Goal: Information Seeking & Learning: Learn about a topic

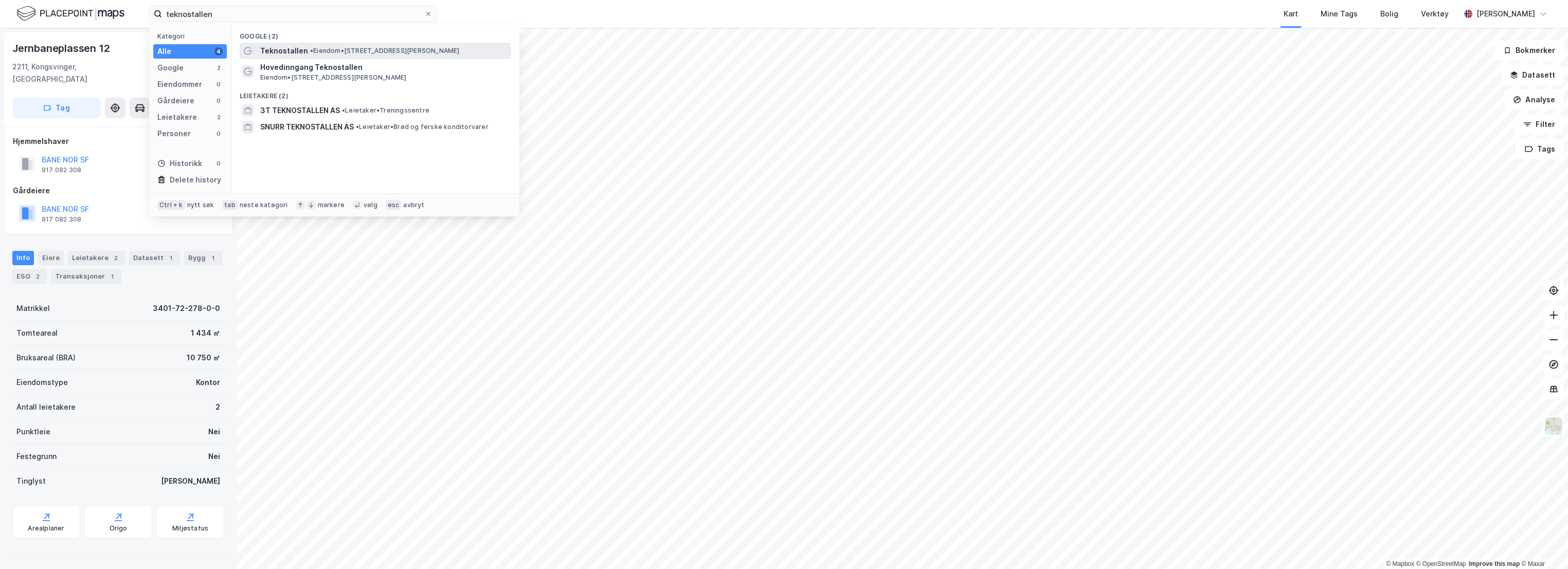
type input "teknostallen"
click at [380, 50] on span "• Eiendom • [STREET_ADDRESS][PERSON_NAME]" at bounding box center [385, 51] width 150 height 9
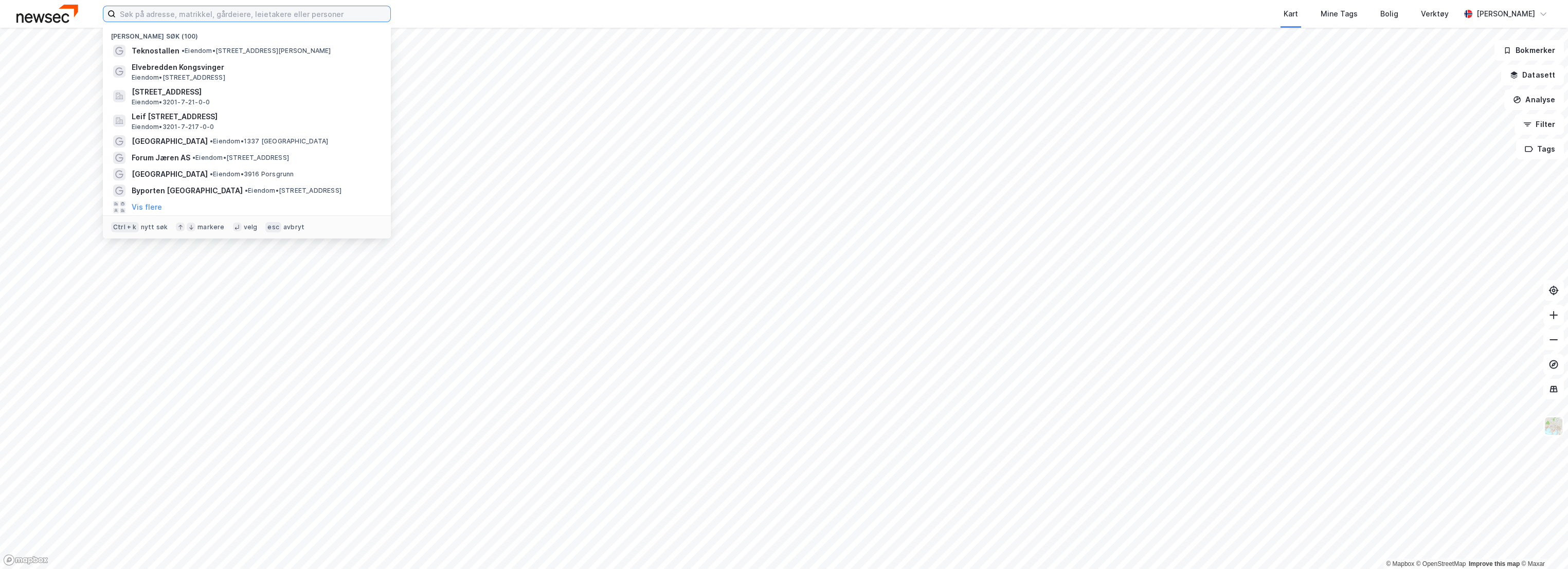
click at [222, 18] on input at bounding box center [253, 13] width 275 height 15
click at [251, 51] on span "• Eiendom • [STREET_ADDRESS][PERSON_NAME]" at bounding box center [256, 51] width 150 height 9
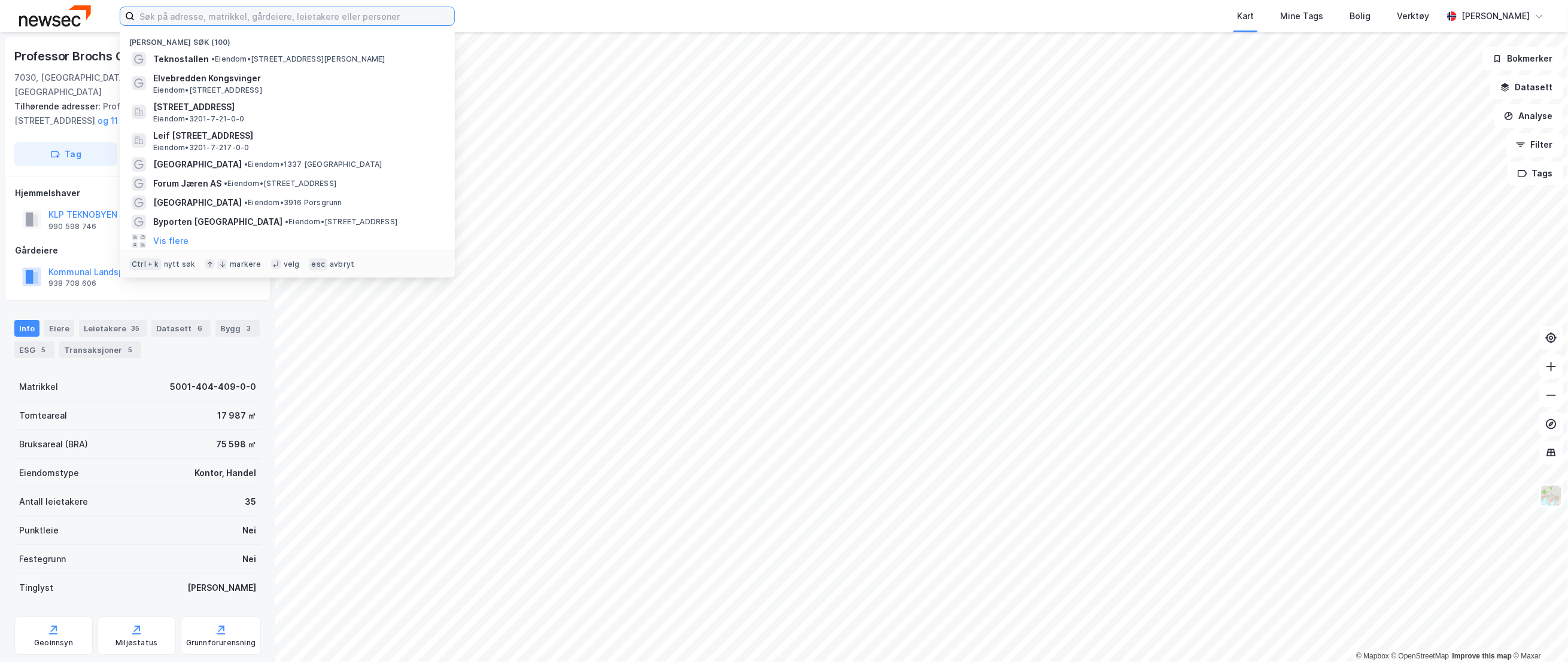
click at [155, 13] on input at bounding box center [294, 16] width 319 height 18
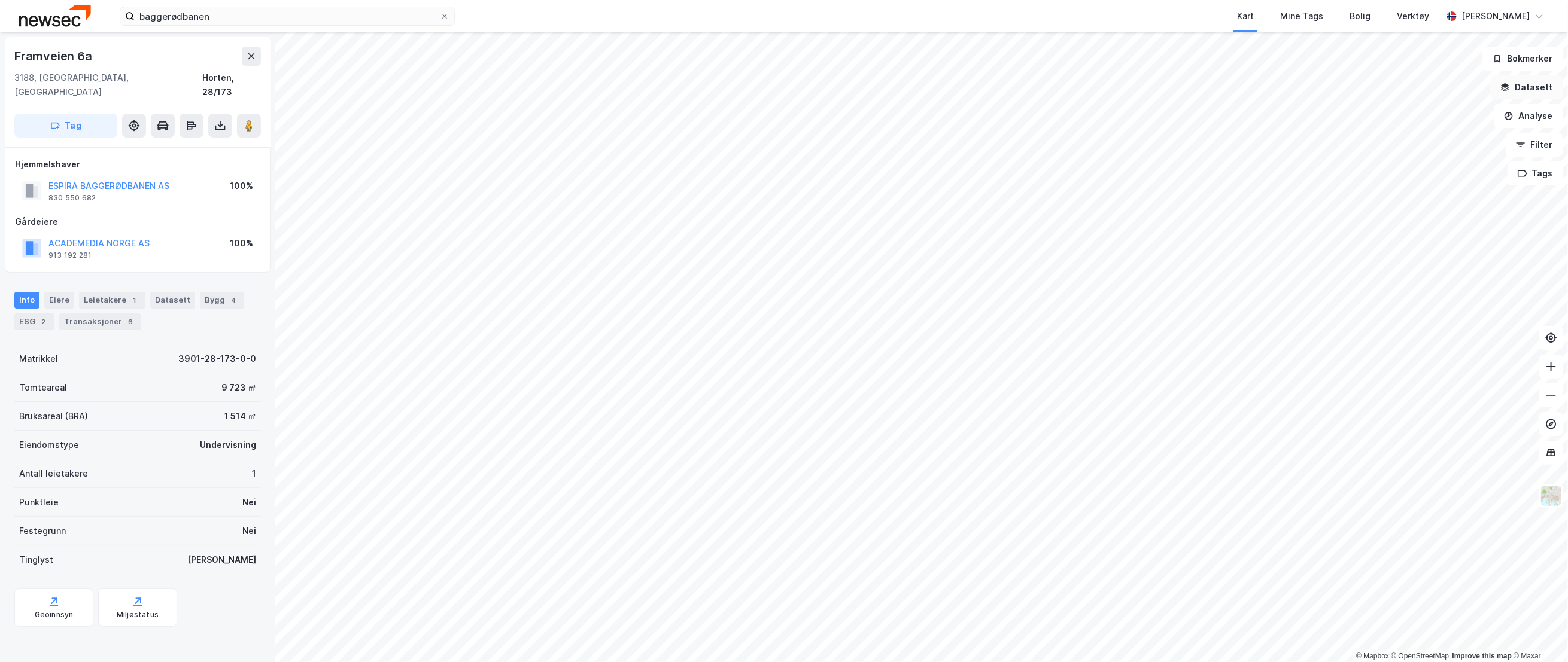
click at [1546, 89] on button "Datasett" at bounding box center [1526, 87] width 73 height 24
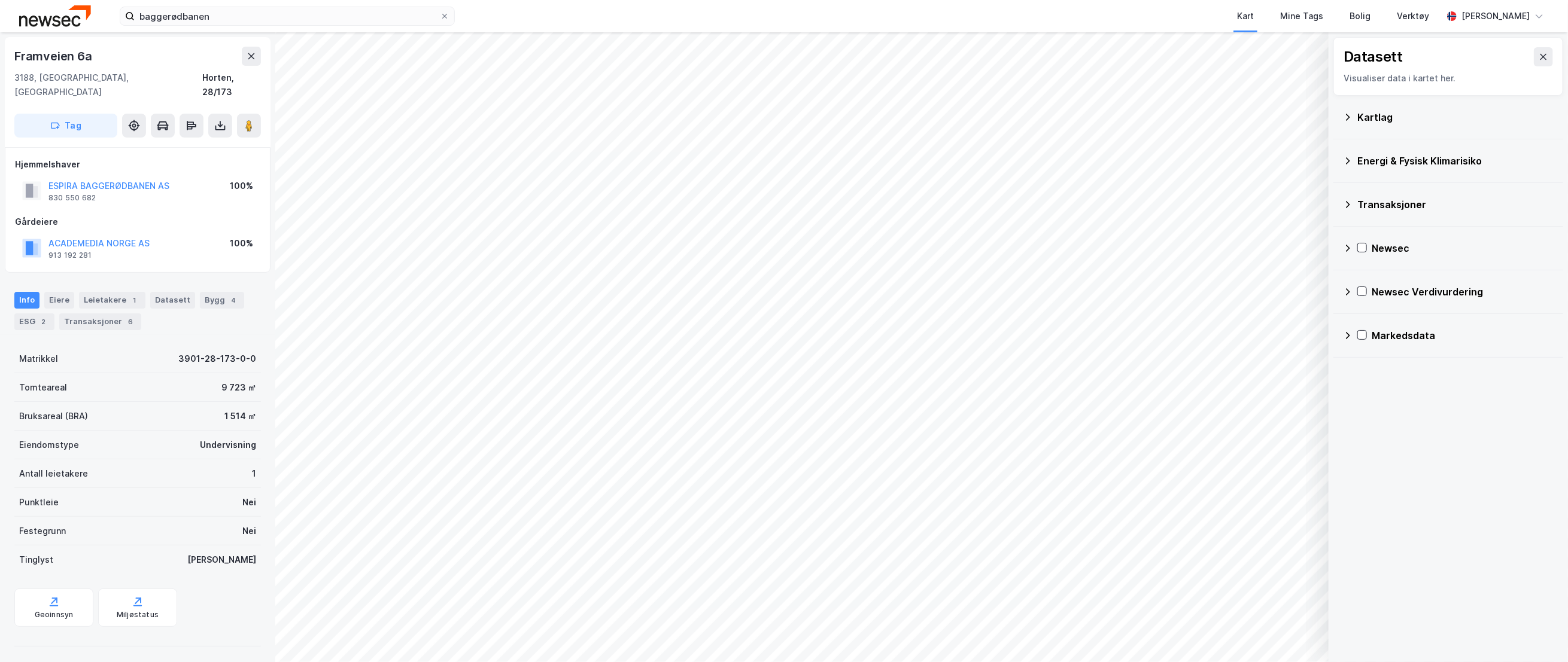
click at [1347, 157] on icon at bounding box center [1348, 161] width 10 height 10
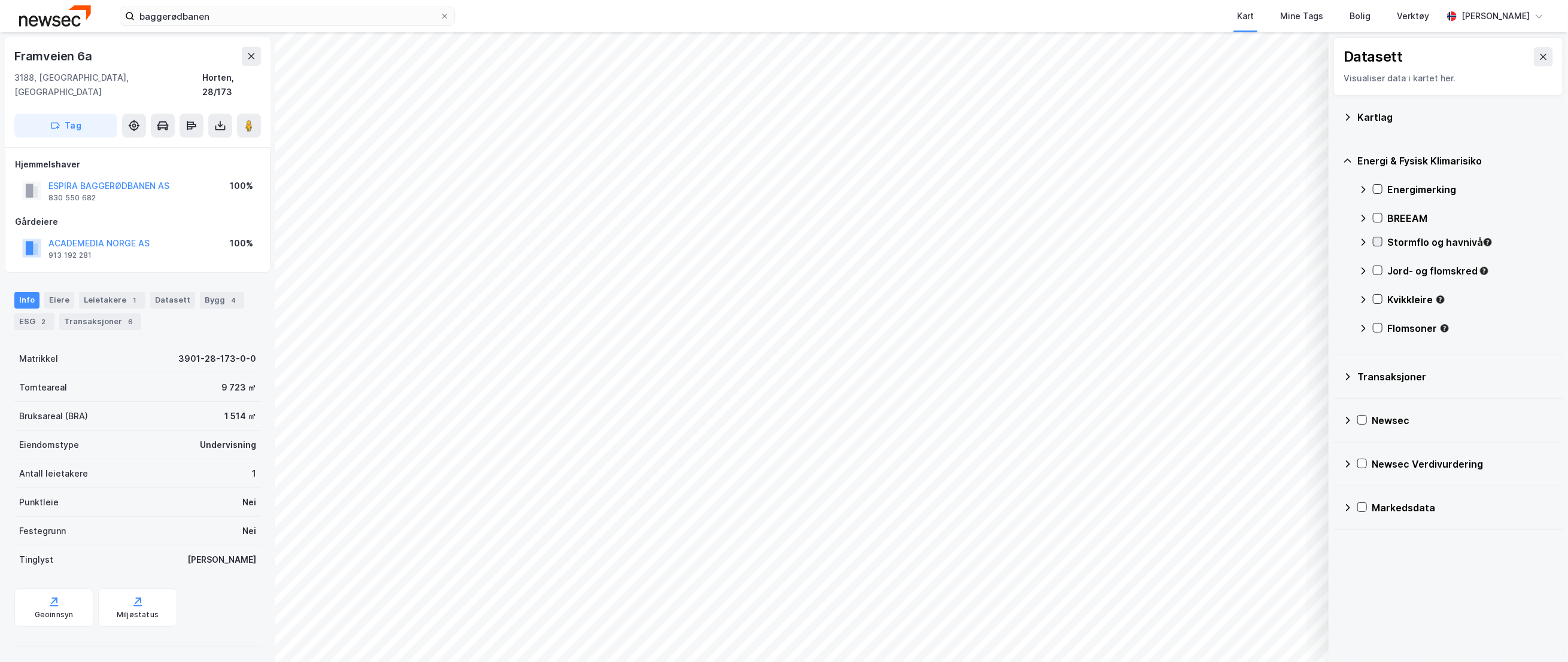
click at [1375, 242] on icon at bounding box center [1377, 241] width 8 height 8
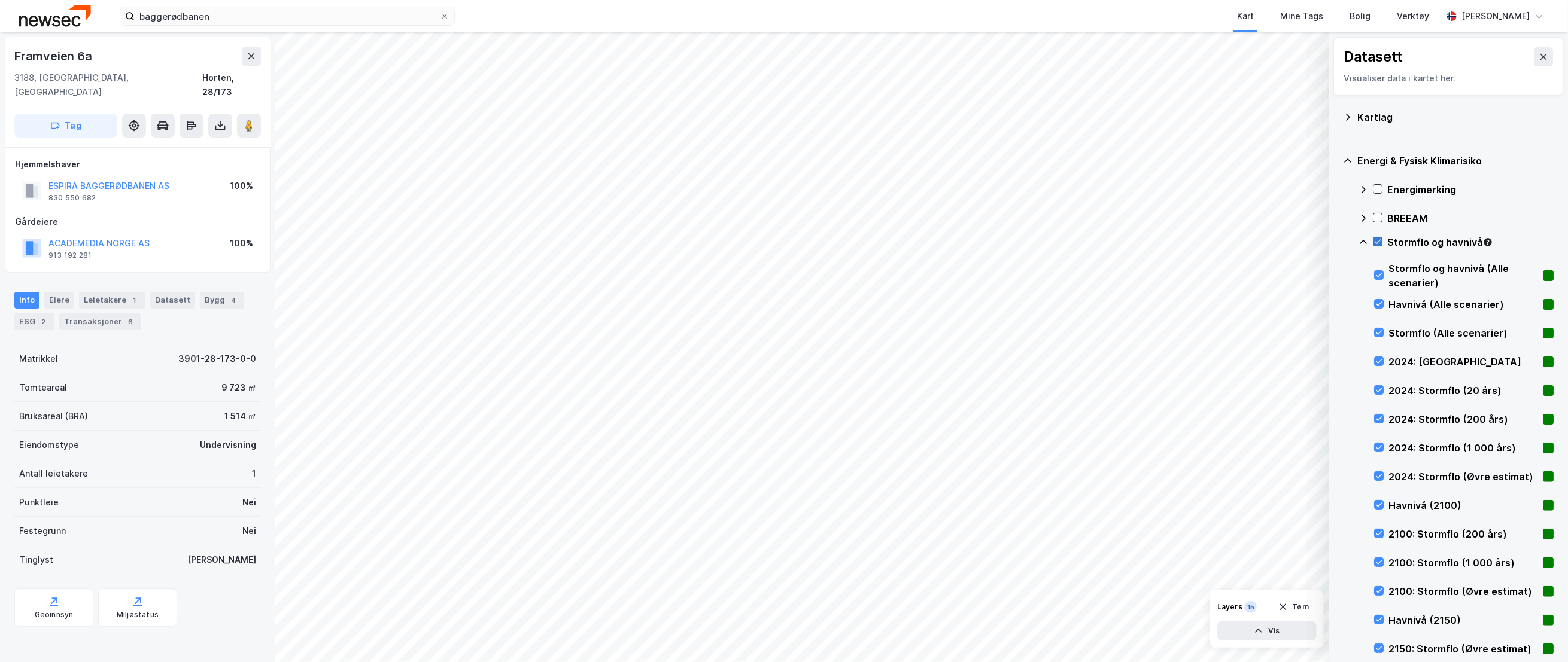
click at [1379, 239] on icon at bounding box center [1377, 241] width 8 height 8
click at [1362, 241] on icon at bounding box center [1363, 242] width 7 height 4
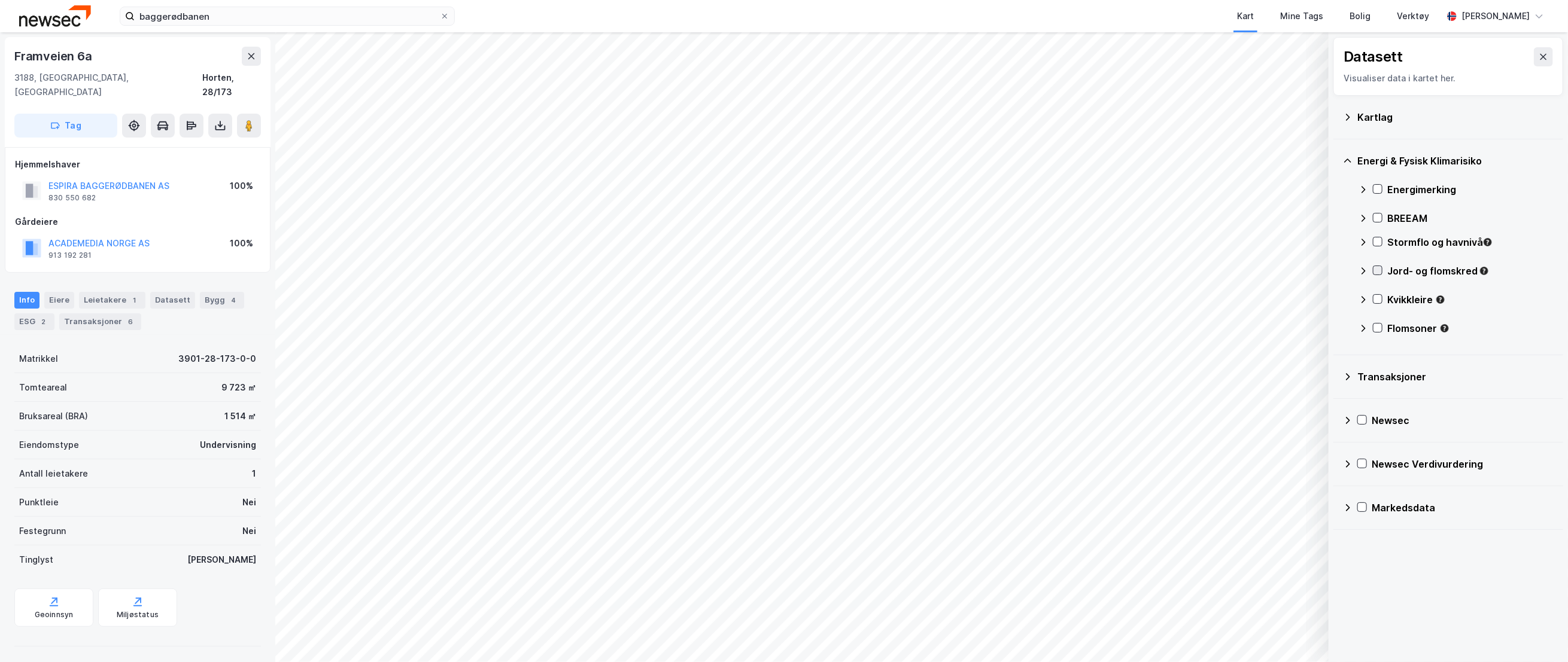
click at [1377, 273] on icon at bounding box center [1377, 270] width 8 height 8
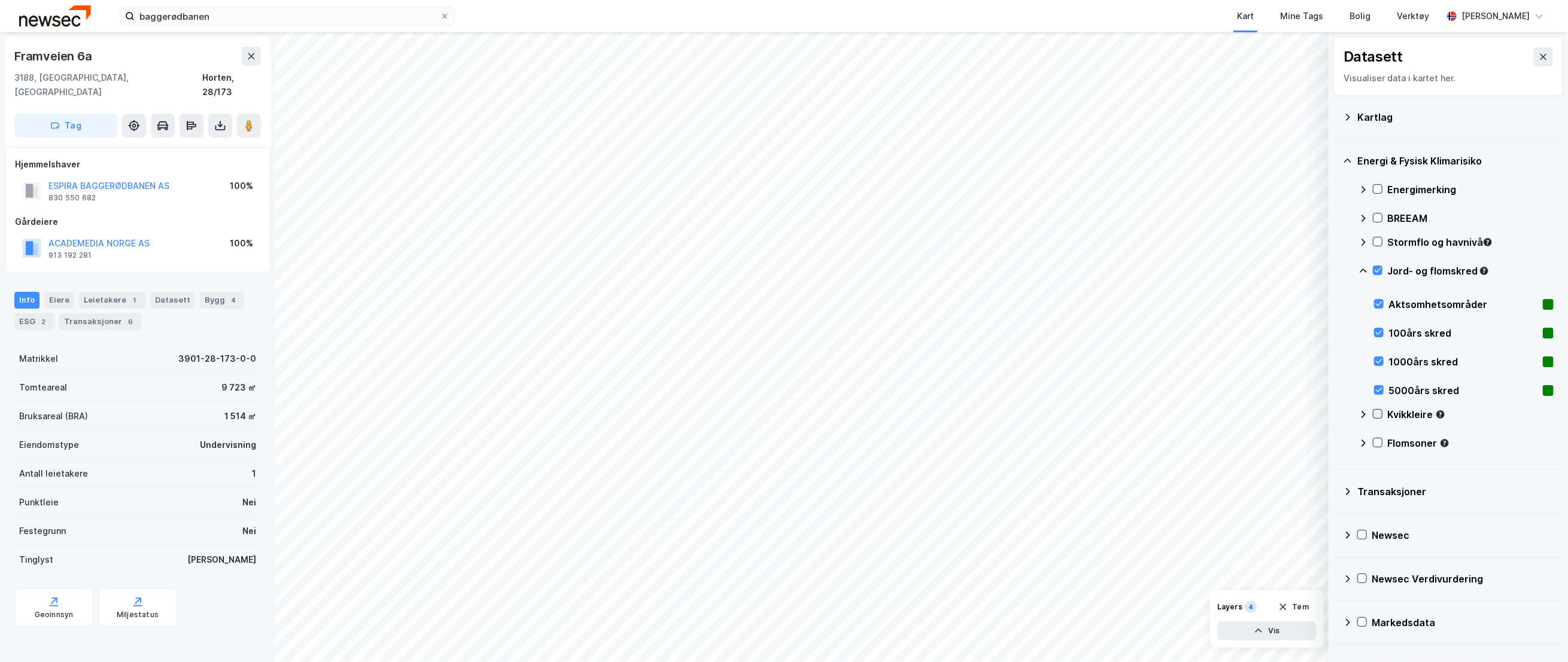
click at [1379, 415] on icon at bounding box center [1377, 414] width 8 height 8
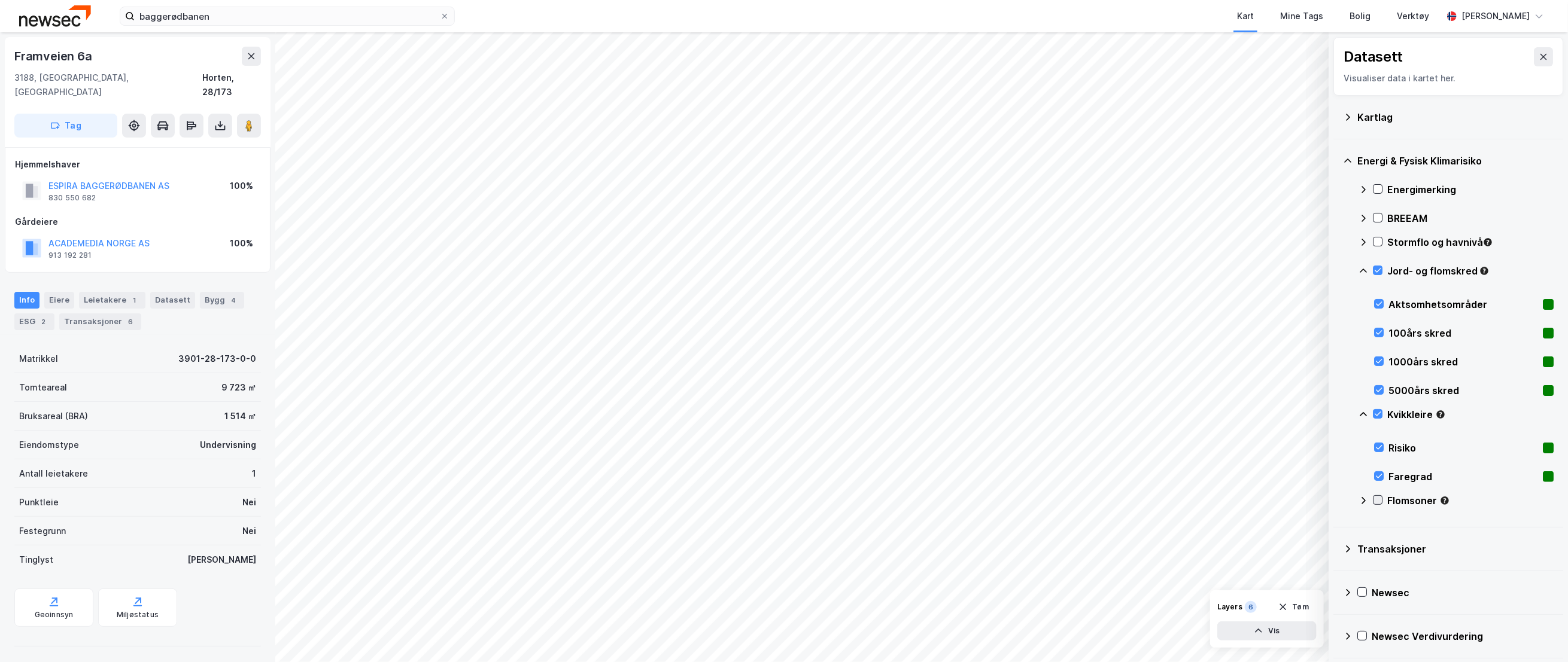
click at [1377, 503] on icon at bounding box center [1377, 500] width 8 height 8
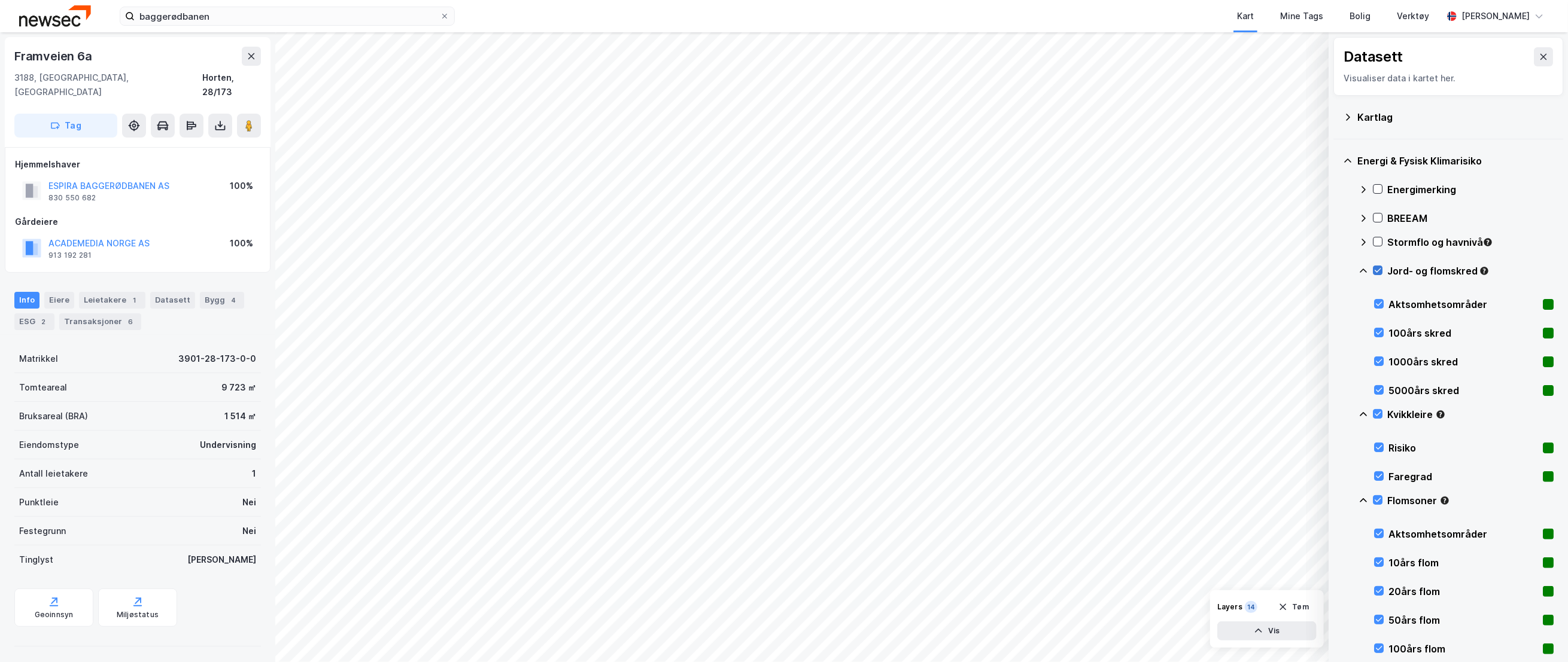
click at [1375, 272] on icon at bounding box center [1377, 270] width 8 height 8
click at [1363, 272] on icon at bounding box center [1363, 271] width 10 height 10
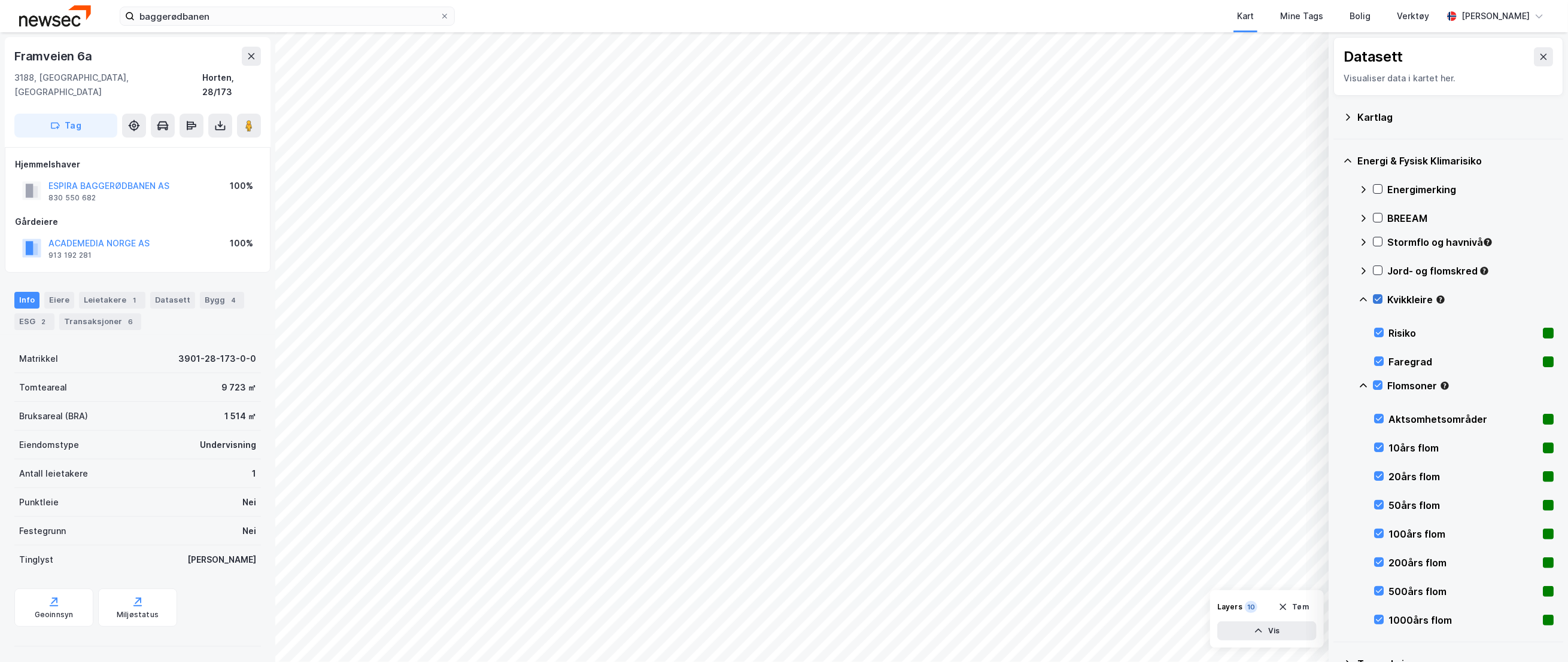
click at [1379, 299] on icon at bounding box center [1377, 299] width 8 height 8
click at [1355, 300] on div "Energi & Fysisk Klimarisiko Energimerking BREEAM Stormflo og havnivå Jord- og f…" at bounding box center [1448, 391] width 229 height 503
click at [1358, 299] on icon at bounding box center [1363, 300] width 10 height 10
click at [1373, 324] on icon at bounding box center [1377, 328] width 8 height 8
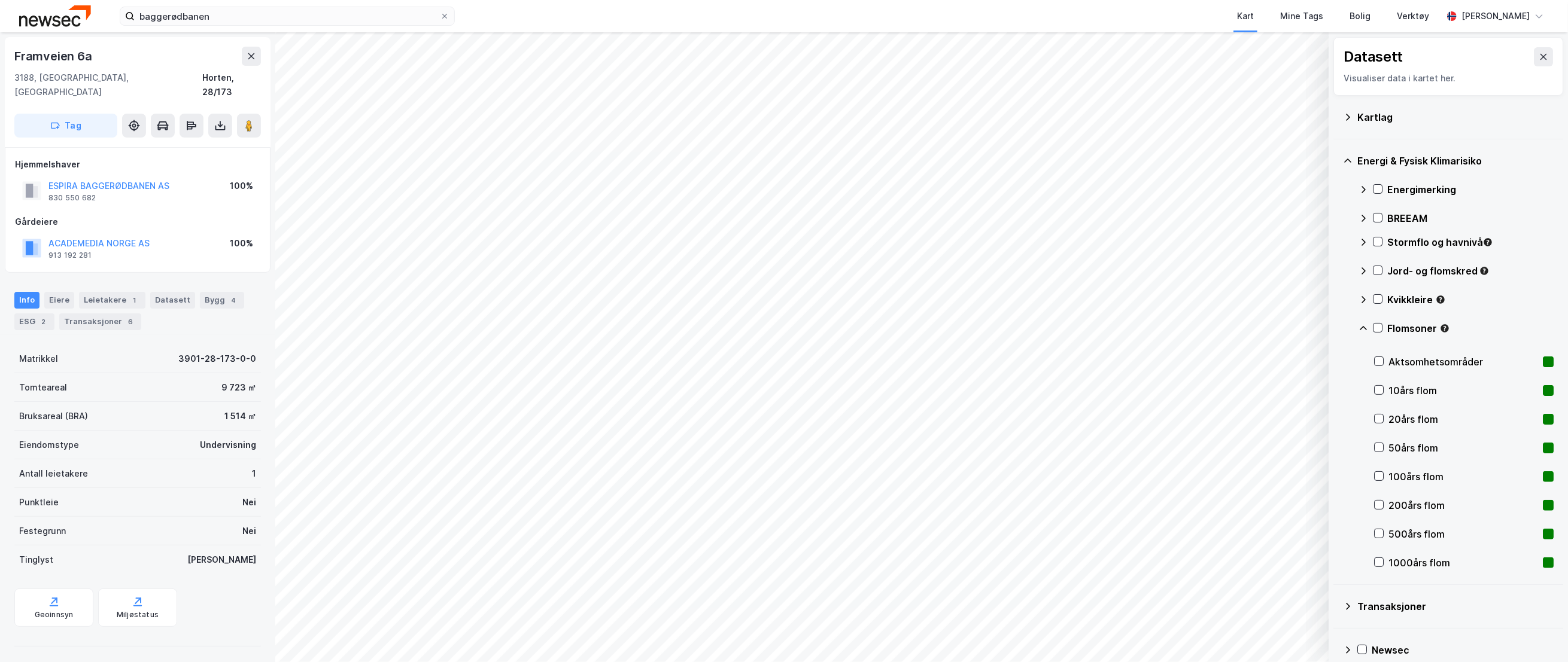
click at [1365, 326] on icon at bounding box center [1363, 329] width 10 height 10
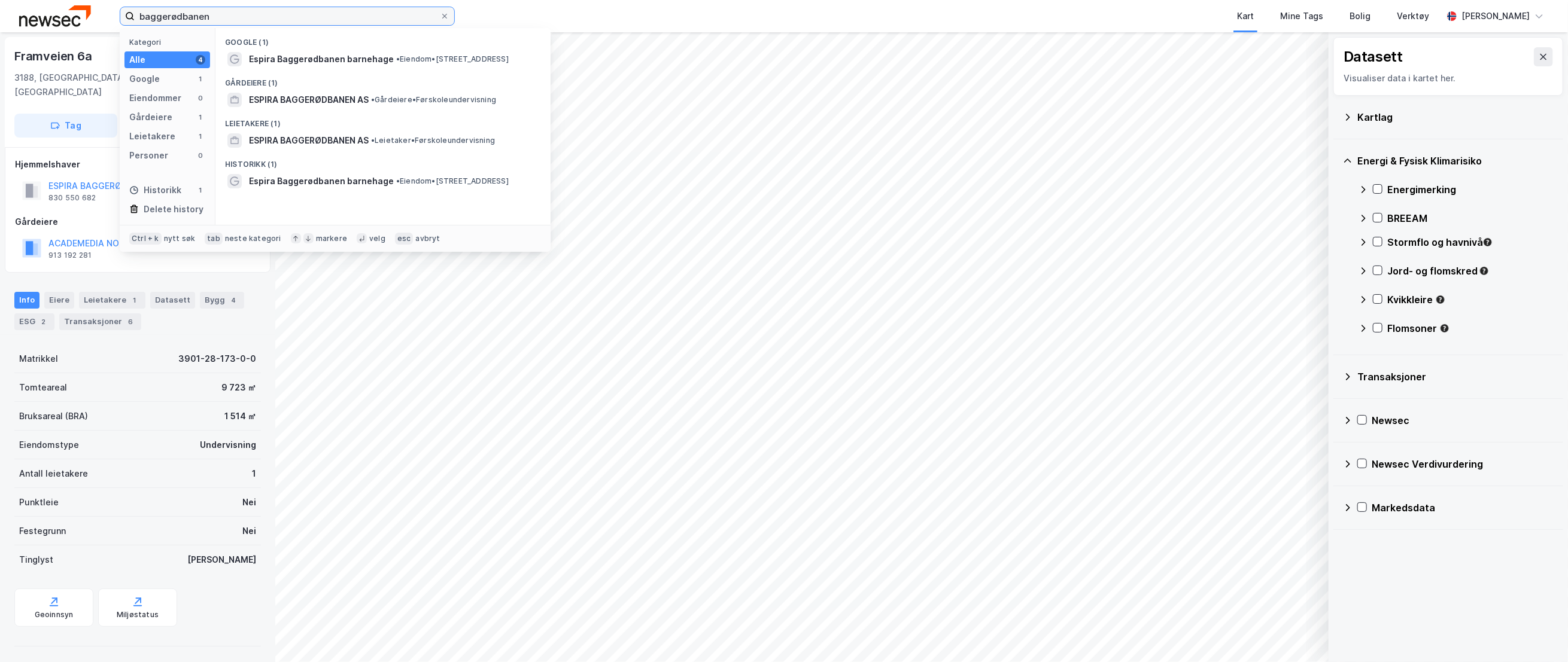
click at [177, 23] on input "baggerødbanen" at bounding box center [287, 16] width 305 height 18
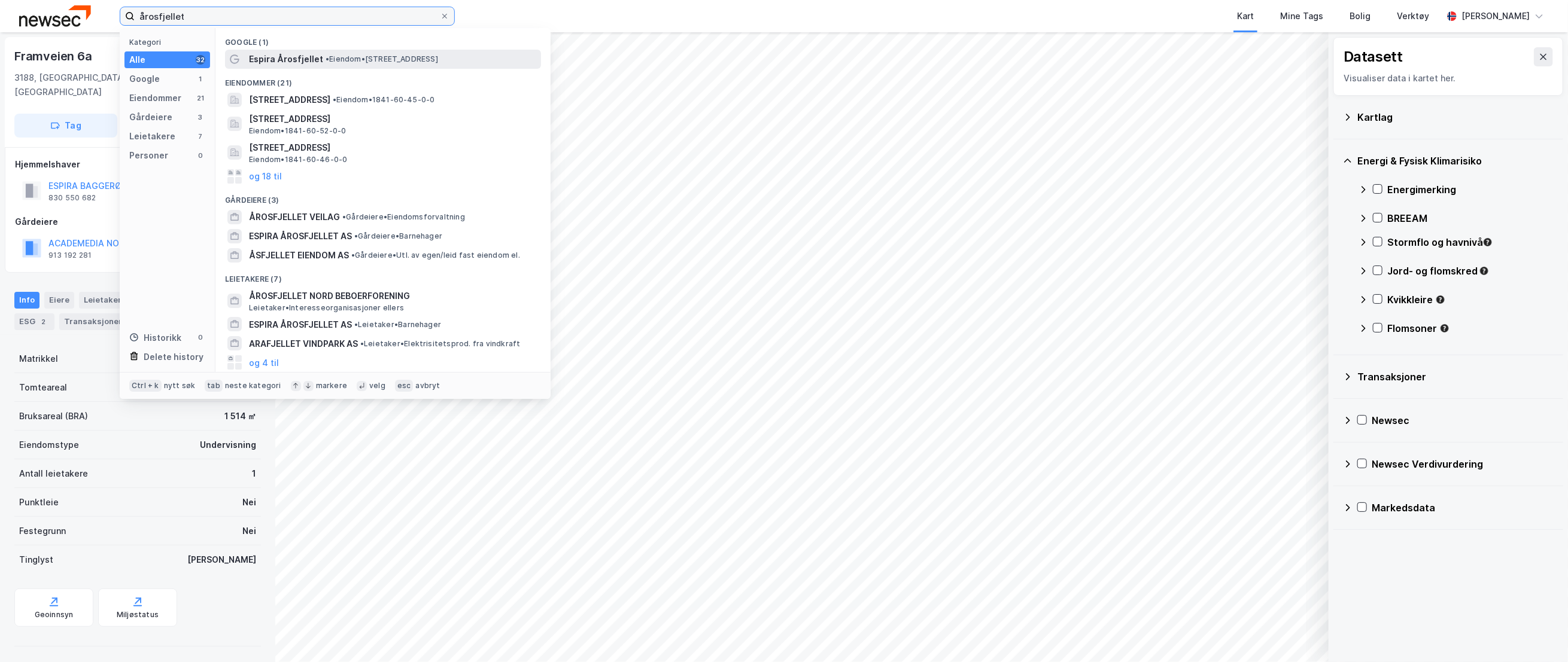
type input "årosfjellet"
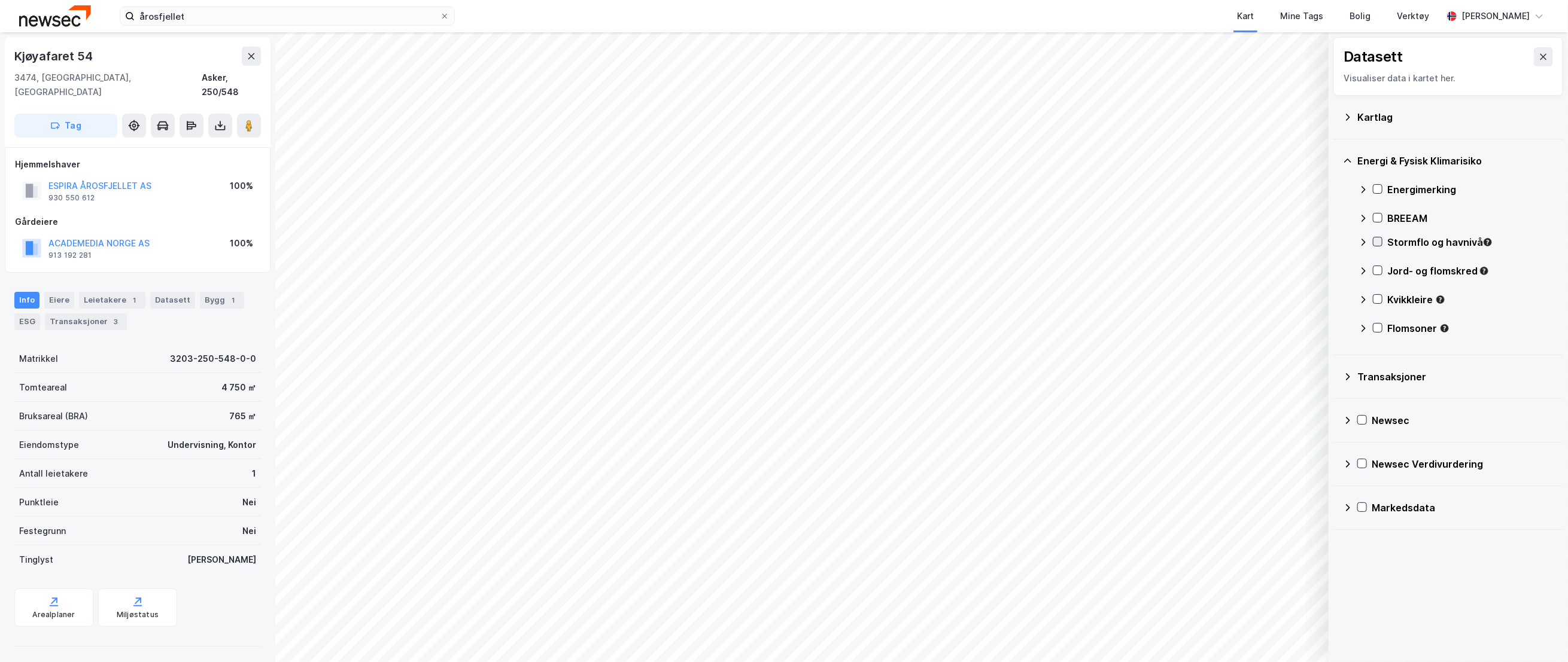
click at [1377, 241] on icon at bounding box center [1377, 241] width 8 height 8
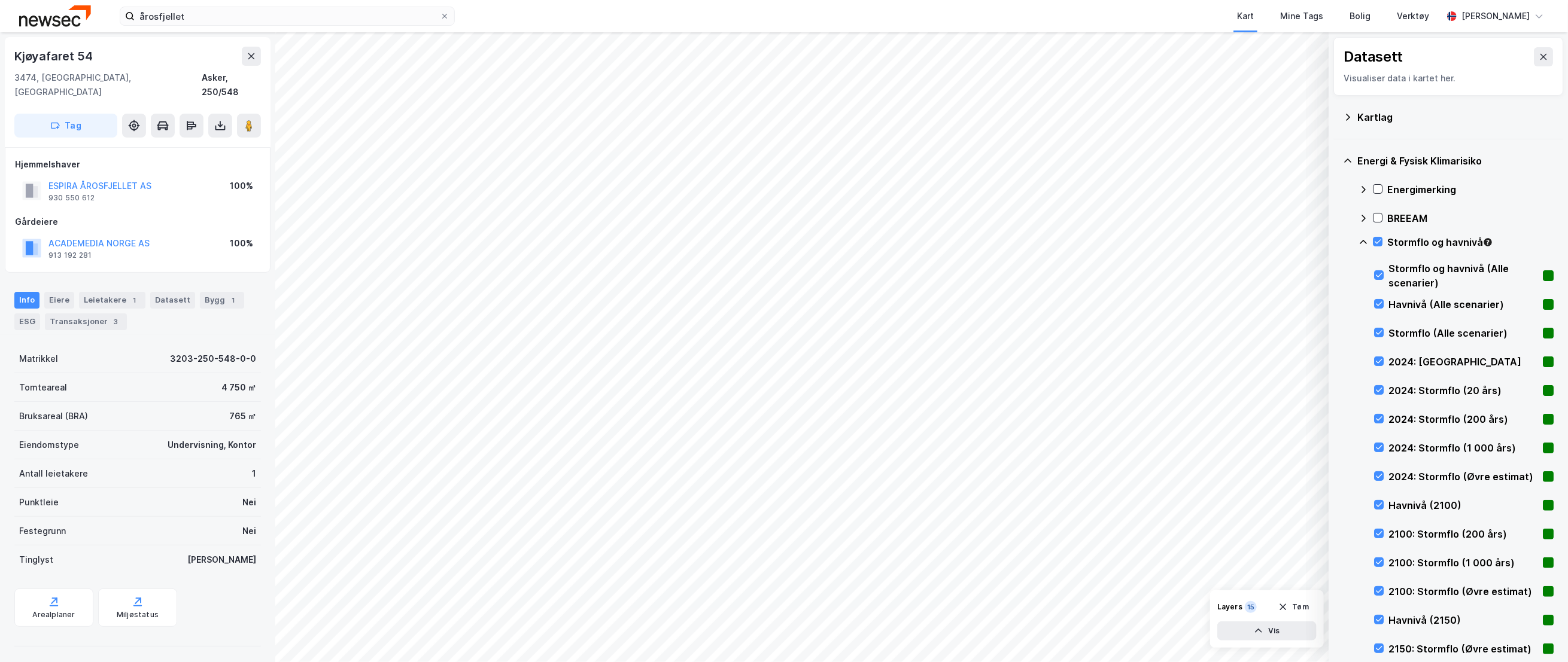
click at [1360, 241] on icon at bounding box center [1363, 242] width 10 height 10
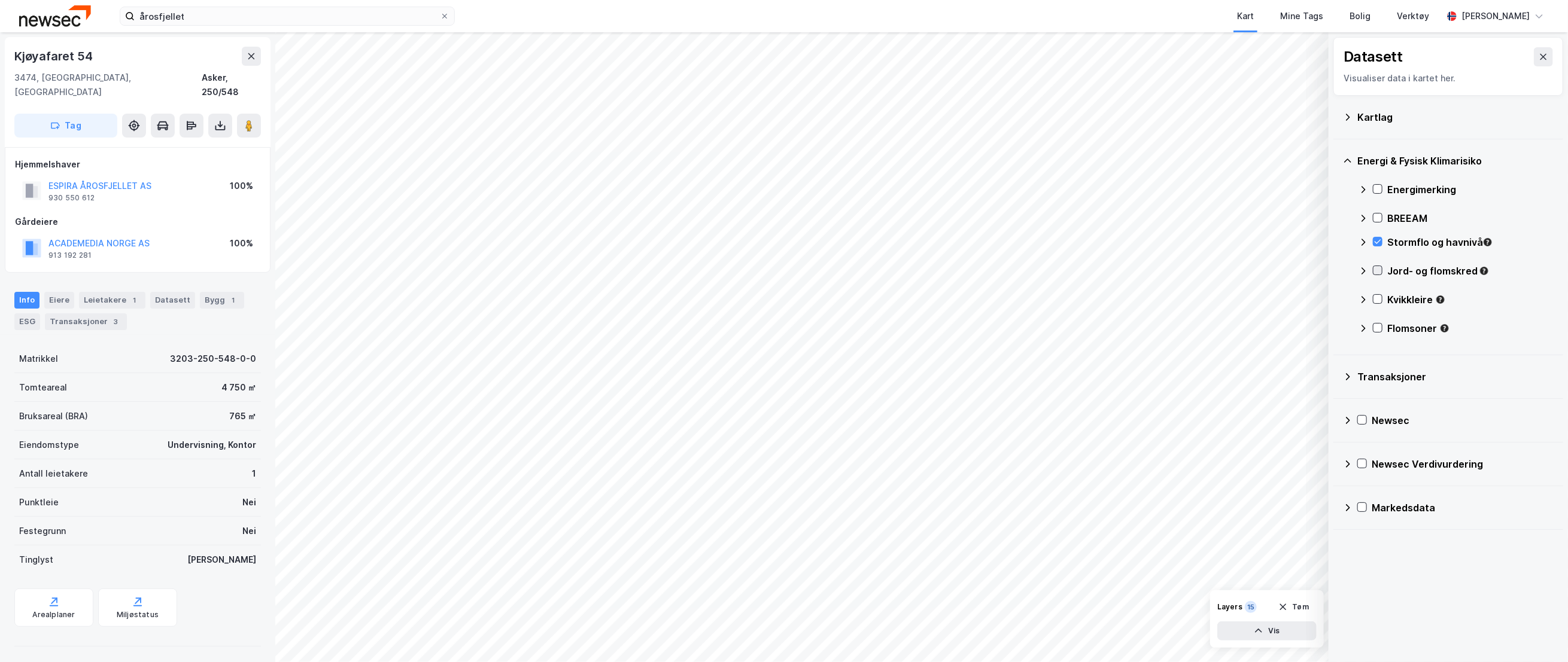
click at [1375, 269] on icon at bounding box center [1377, 270] width 8 height 8
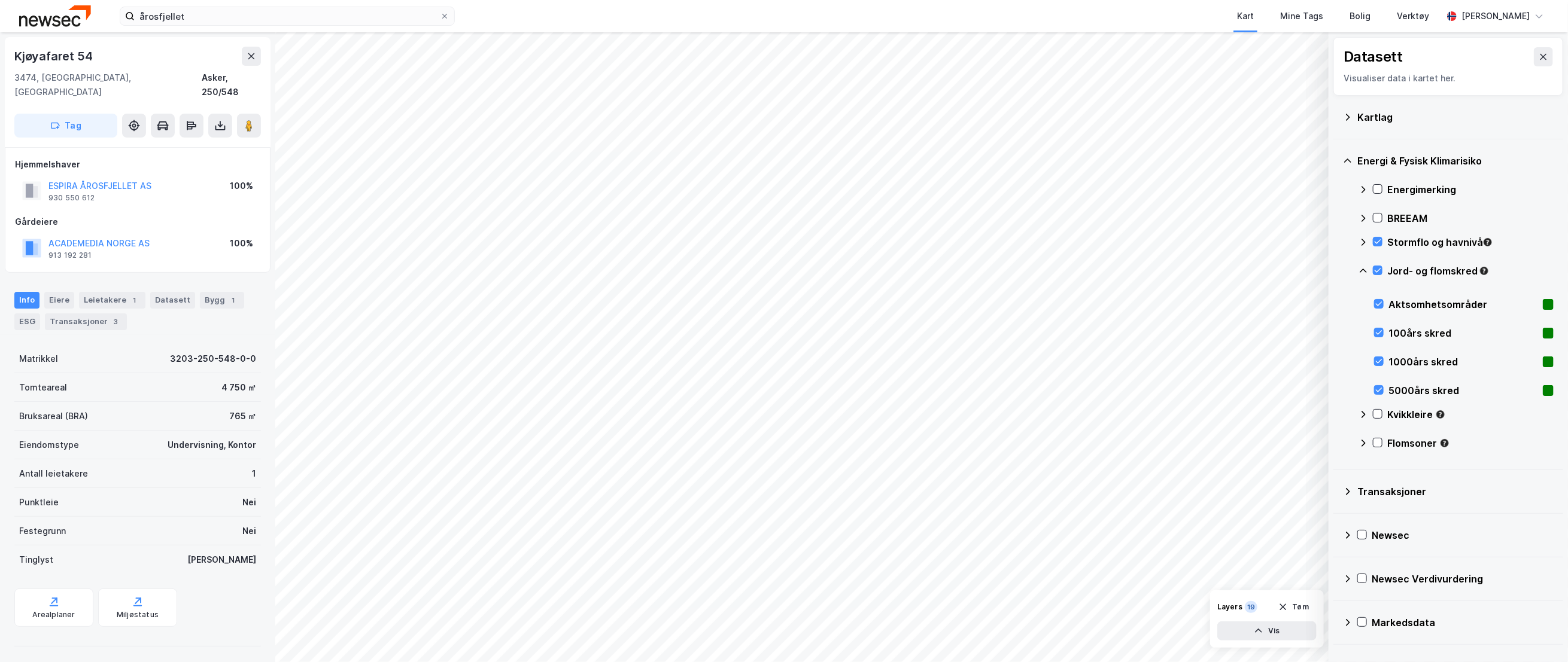
click at [1363, 269] on icon at bounding box center [1363, 270] width 7 height 4
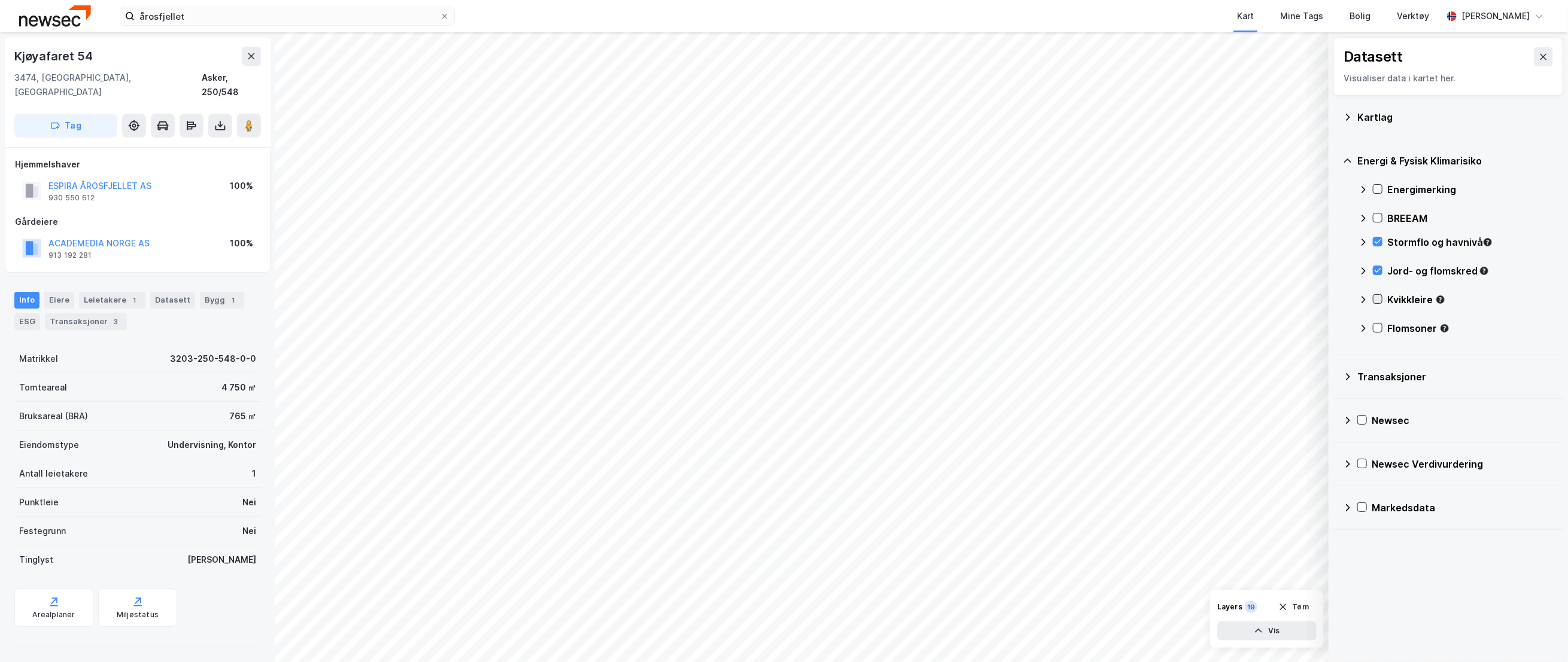
click at [1377, 298] on icon at bounding box center [1377, 299] width 8 height 8
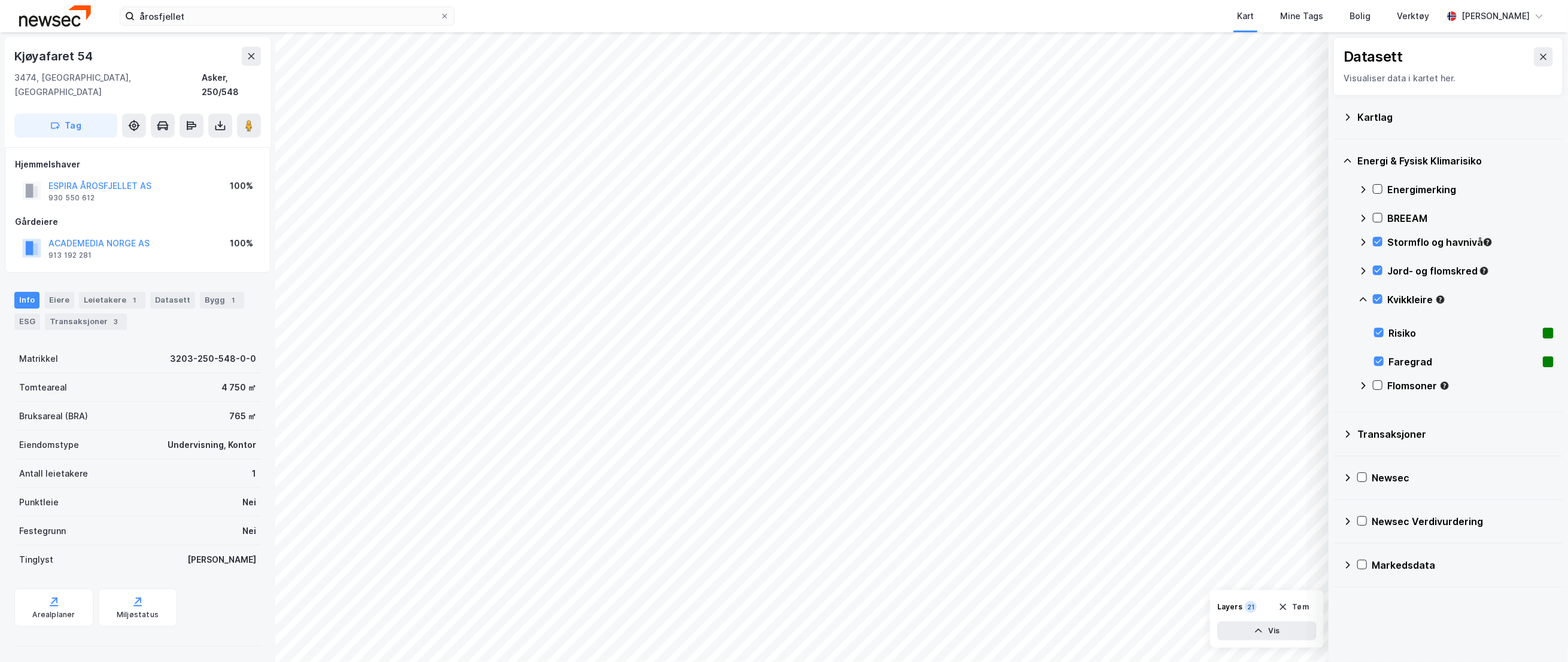
click at [1365, 302] on icon at bounding box center [1363, 300] width 10 height 10
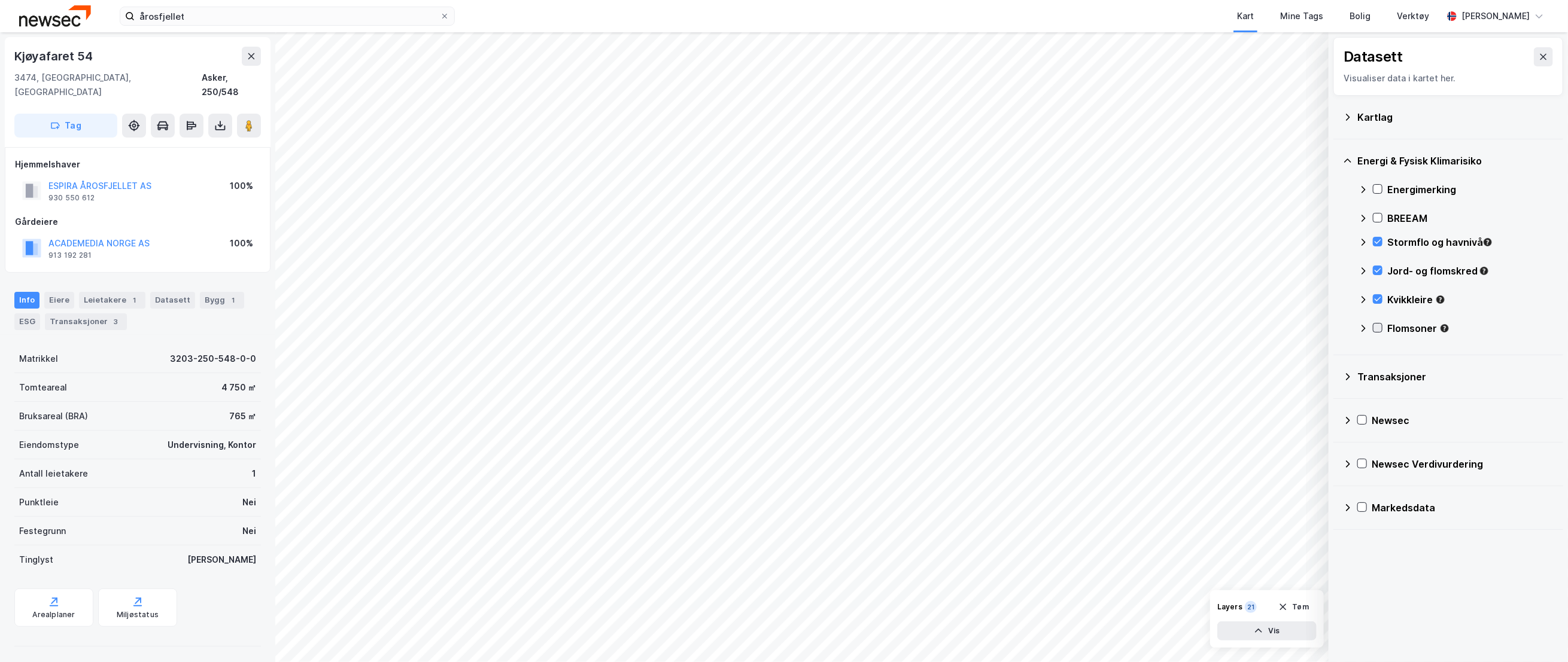
click at [1378, 325] on icon at bounding box center [1377, 328] width 8 height 8
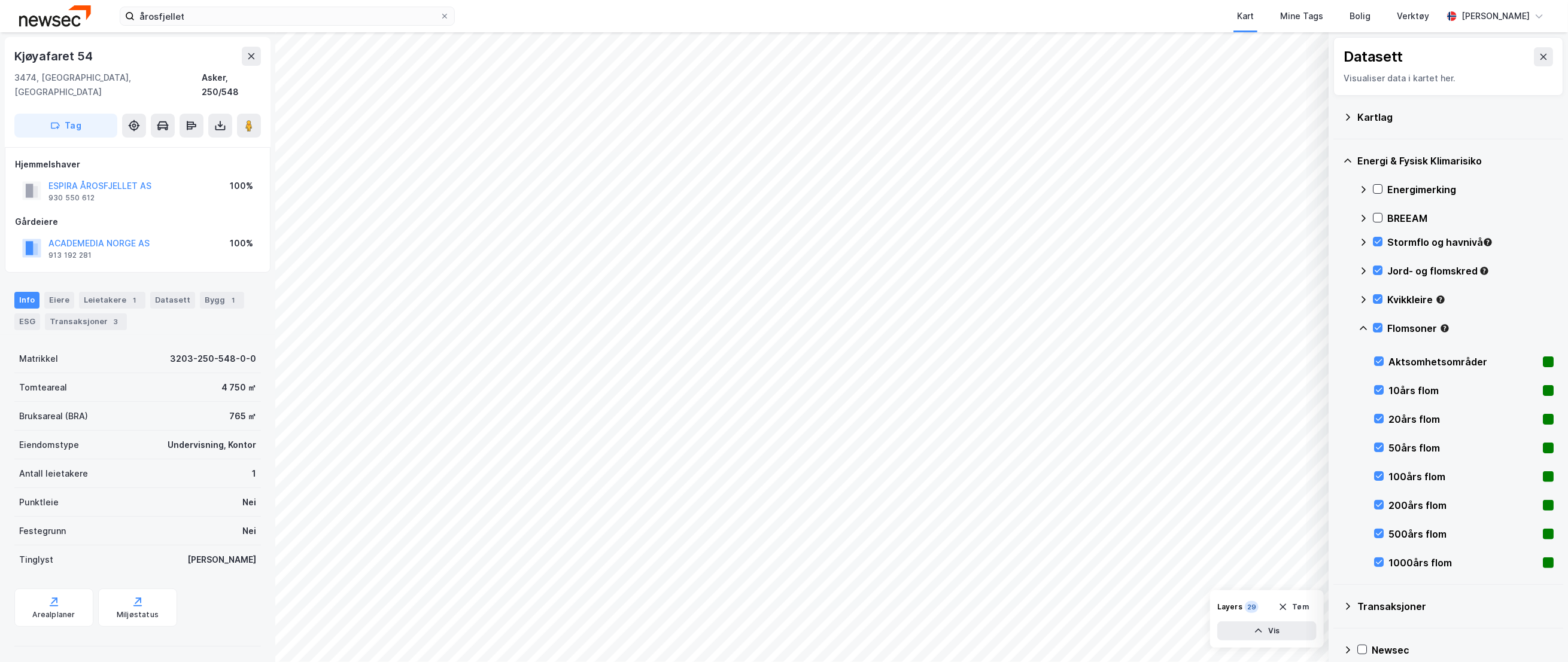
click at [1364, 330] on icon at bounding box center [1363, 329] width 10 height 10
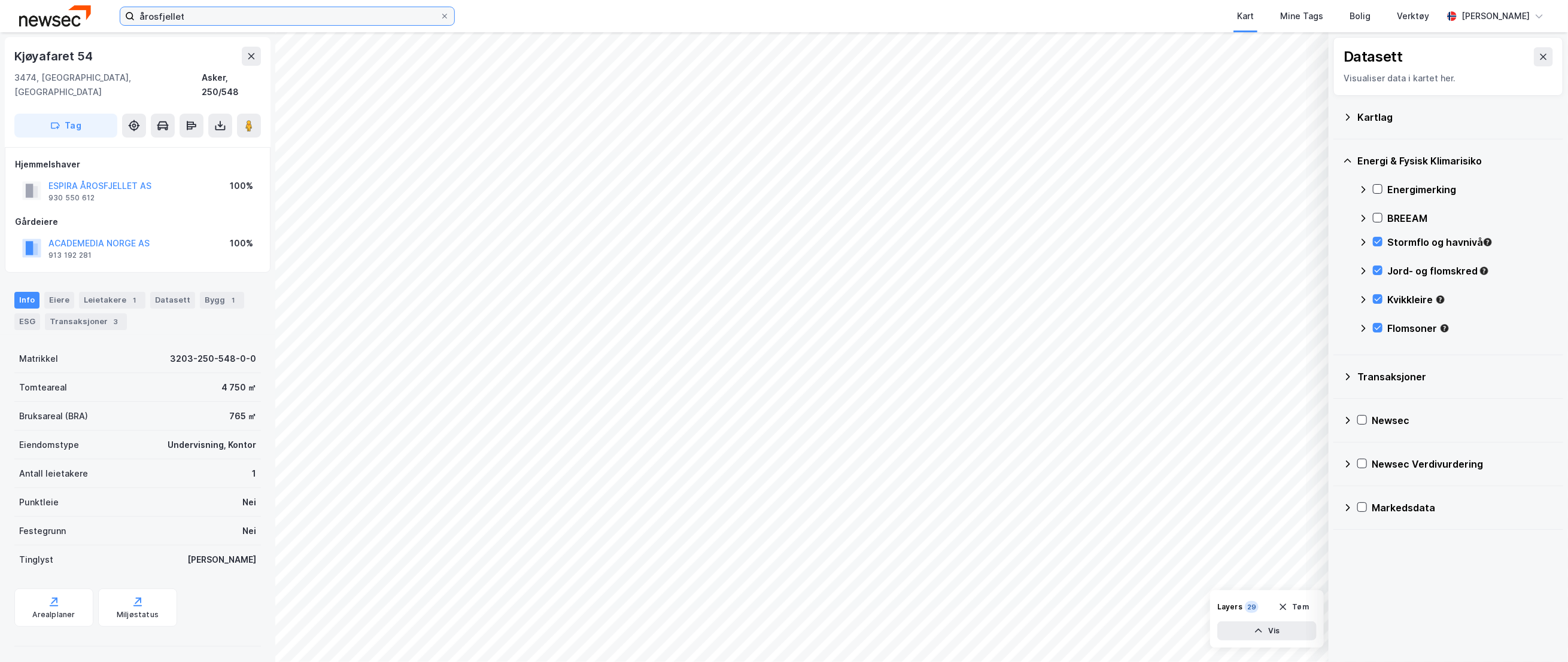
click at [198, 20] on input "årosfjellet" at bounding box center [287, 16] width 305 height 18
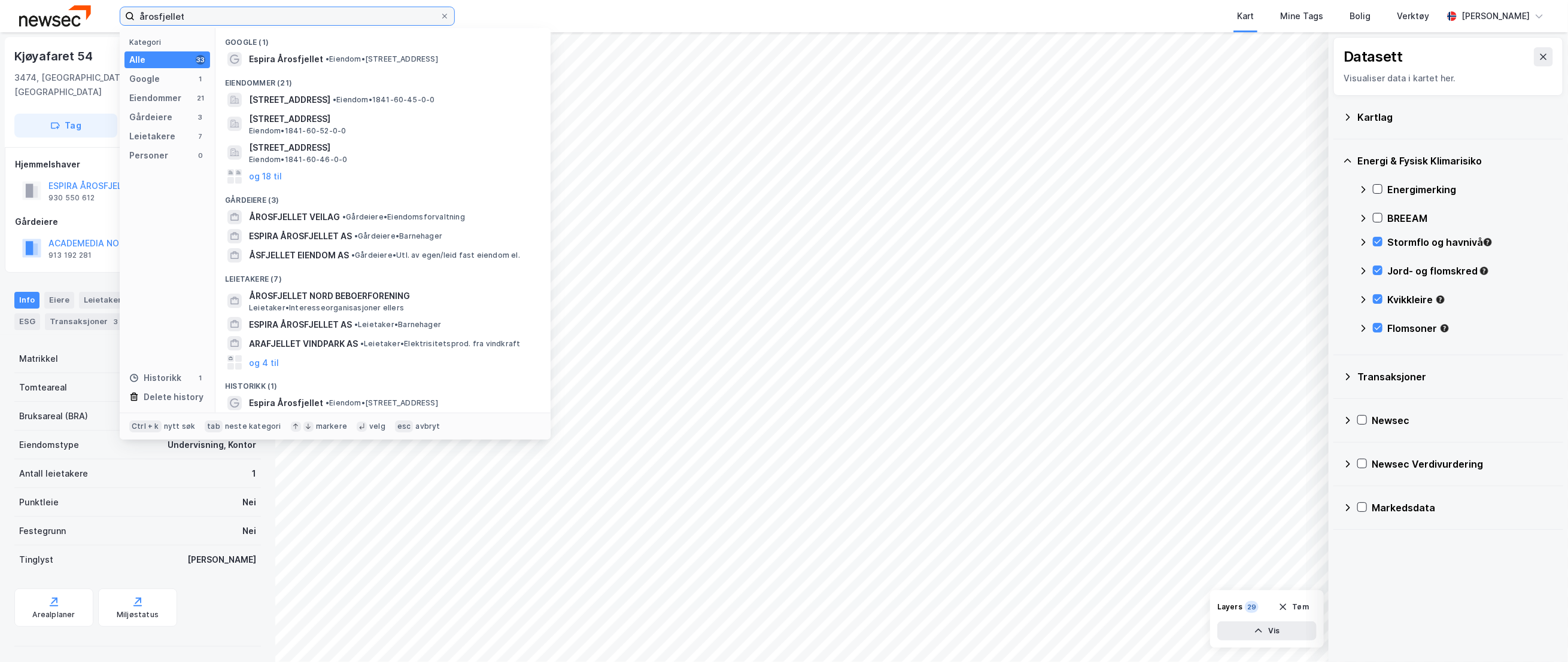
click at [200, 18] on input "årosfjellet" at bounding box center [287, 16] width 305 height 18
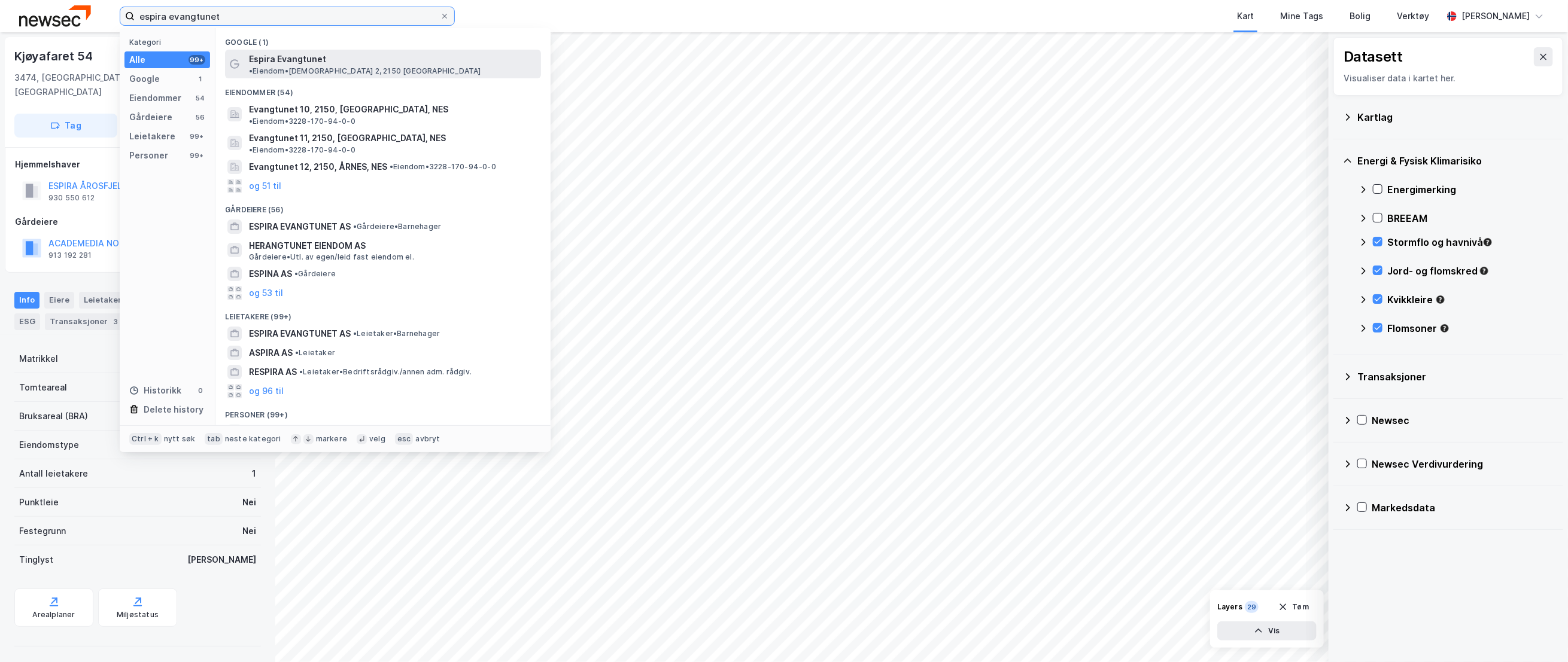
type input "espira evangtunet"
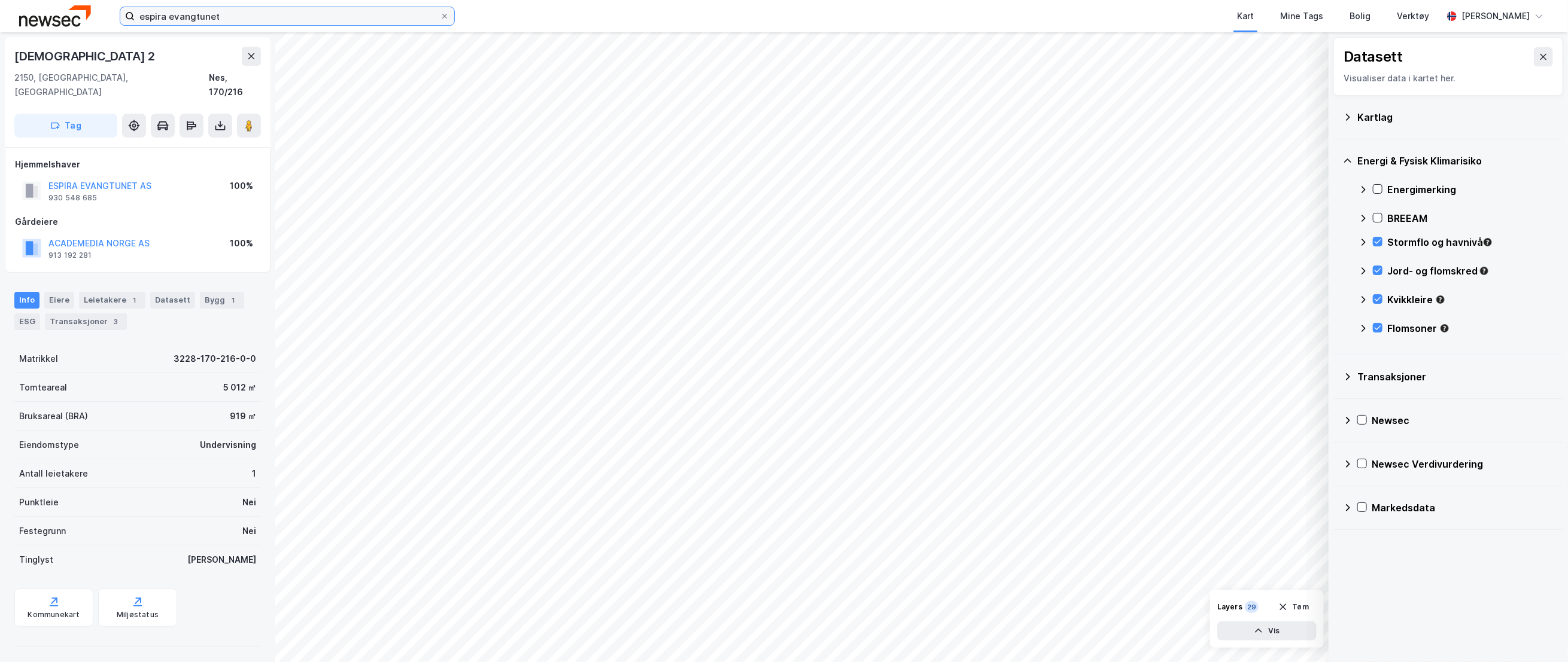
click at [227, 18] on input "espira evangtunet" at bounding box center [287, 16] width 305 height 18
drag, startPoint x: 1373, startPoint y: 239, endPoint x: 1379, endPoint y: 270, distance: 31.6
click at [1374, 240] on icon at bounding box center [1377, 241] width 8 height 8
drag, startPoint x: 1379, startPoint y: 270, endPoint x: 1374, endPoint y: 299, distance: 29.4
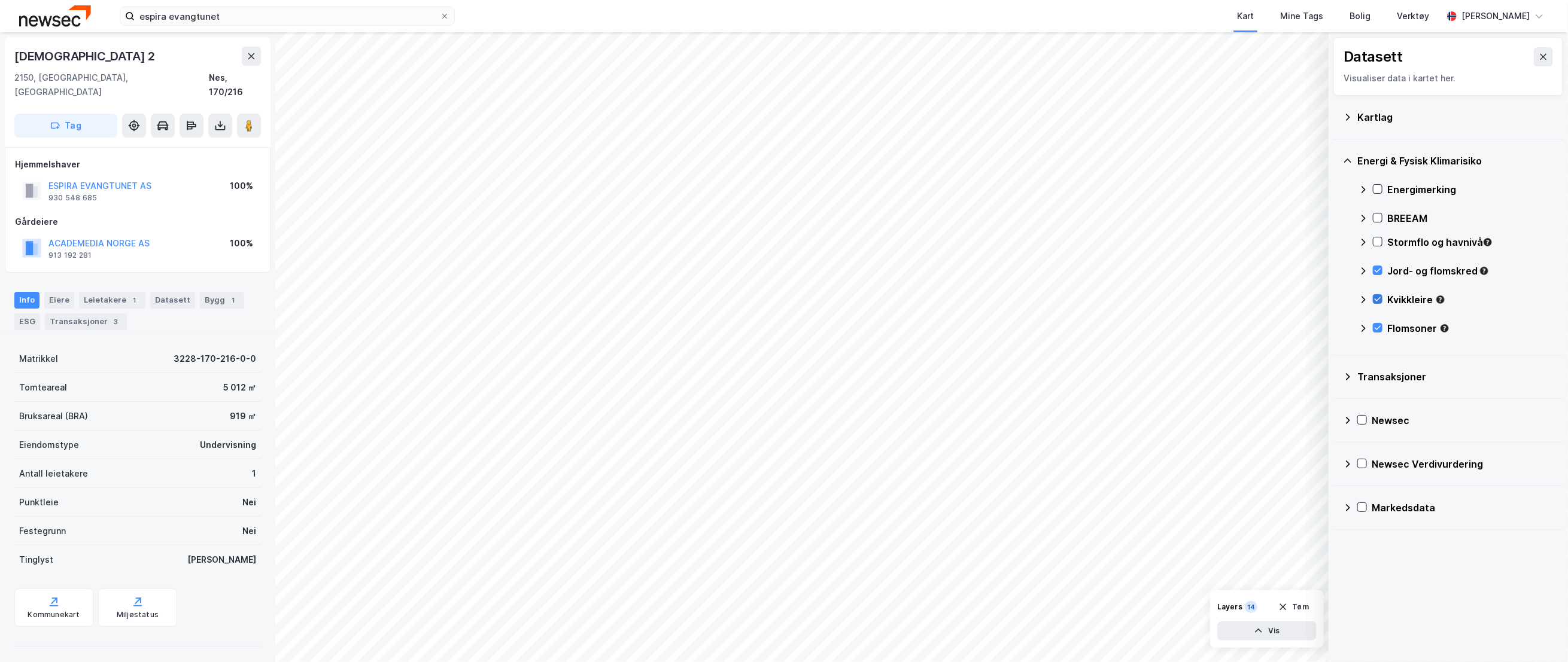
click at [1378, 272] on icon at bounding box center [1377, 270] width 8 height 8
drag, startPoint x: 1374, startPoint y: 299, endPoint x: 1376, endPoint y: 330, distance: 31.1
click at [1374, 303] on icon at bounding box center [1377, 299] width 8 height 8
click at [1376, 330] on icon at bounding box center [1377, 328] width 8 height 8
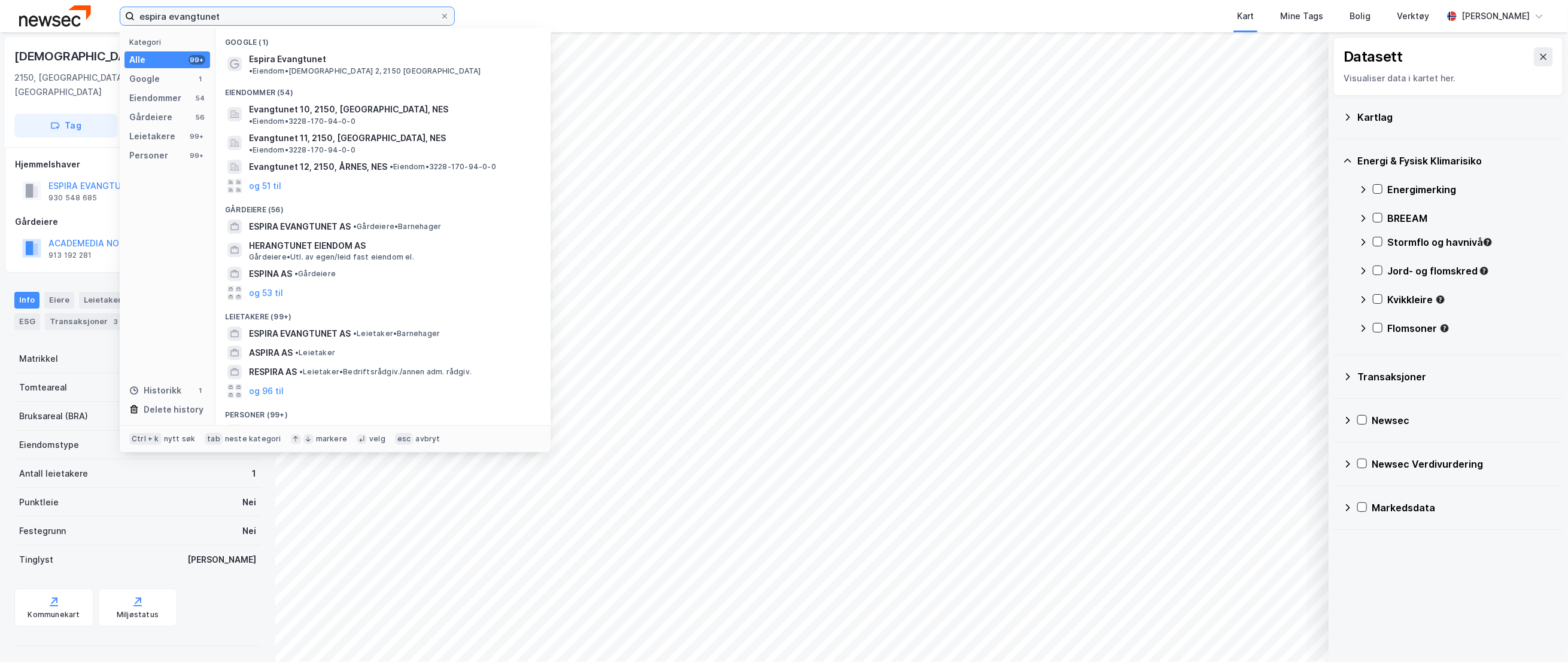
click at [268, 19] on input "espira evangtunet" at bounding box center [287, 16] width 305 height 18
click at [441, 16] on span at bounding box center [445, 16] width 10 height 10
click at [440, 16] on input "espira evangtunet" at bounding box center [287, 16] width 305 height 18
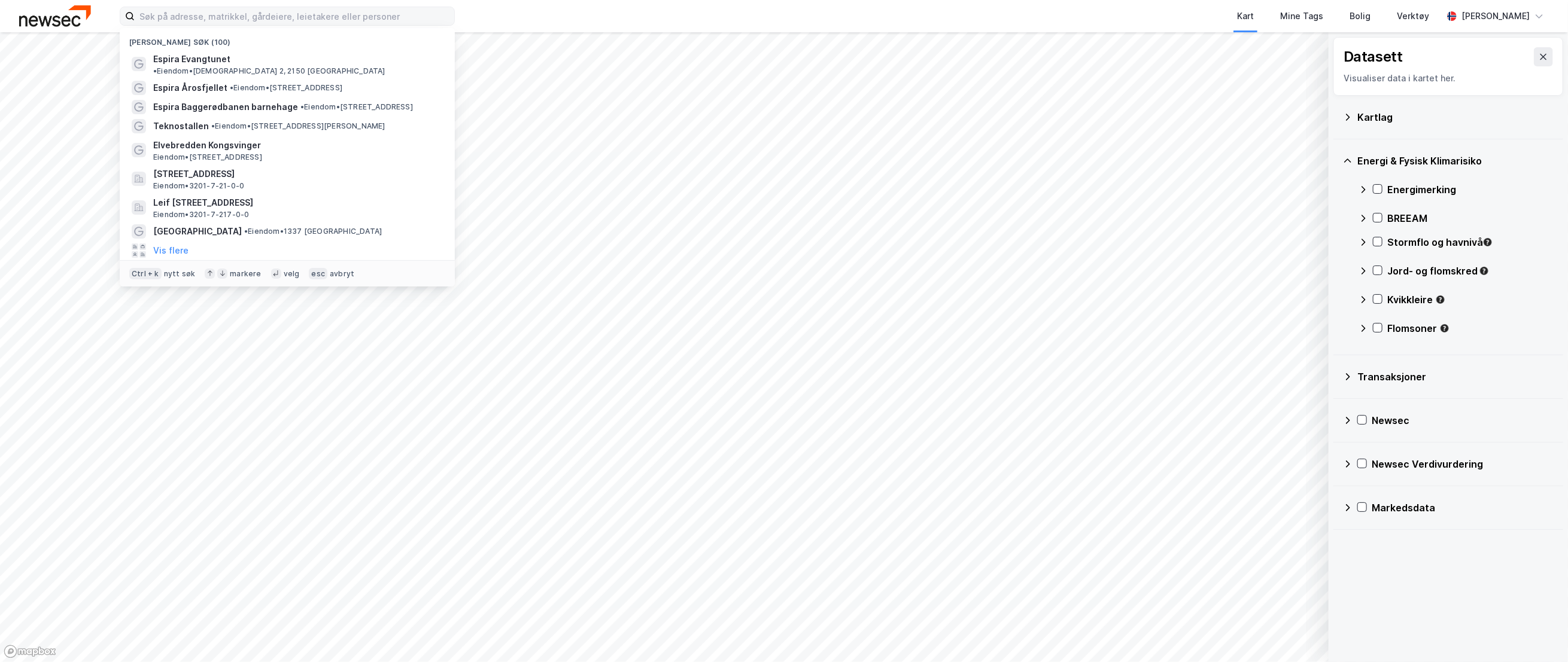
click at [659, 21] on div "Kart Mine Tags Bolig Verktøy" at bounding box center [977, 16] width 930 height 33
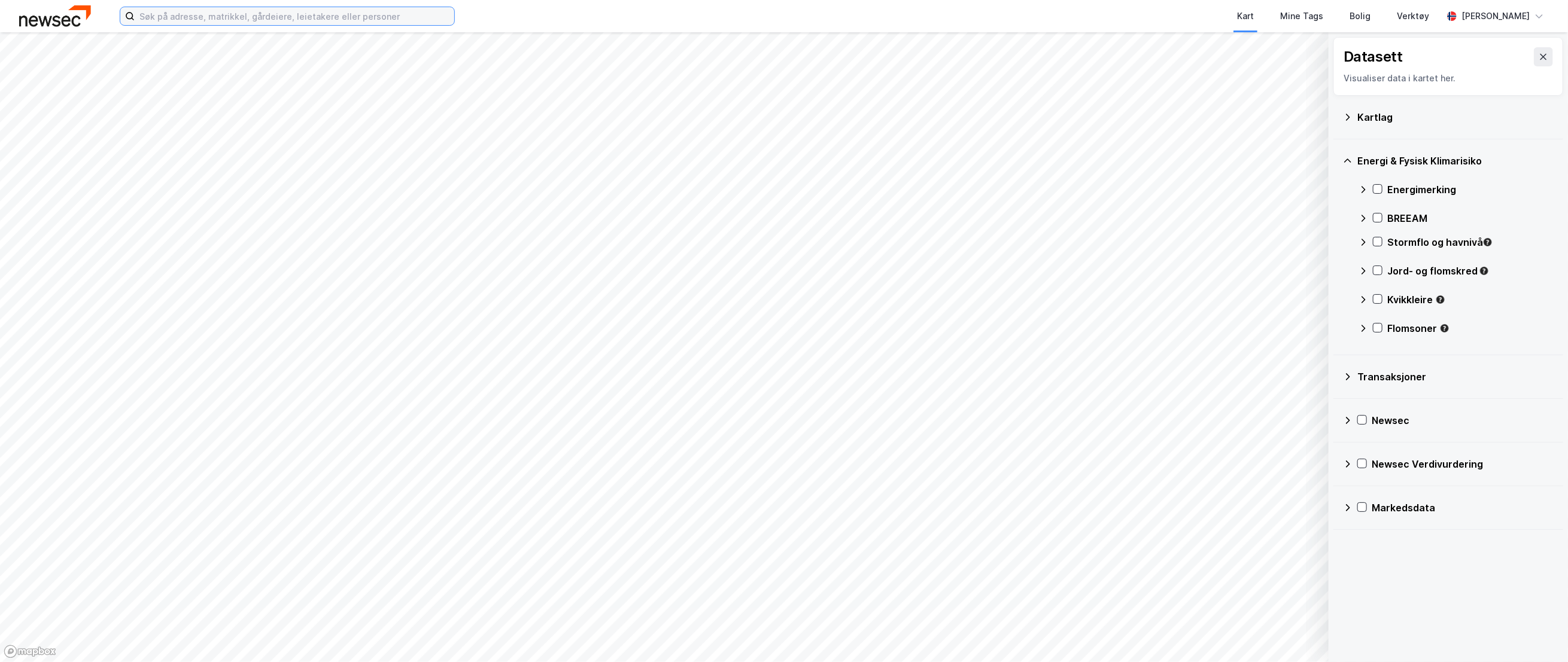
click at [350, 11] on input at bounding box center [294, 16] width 319 height 18
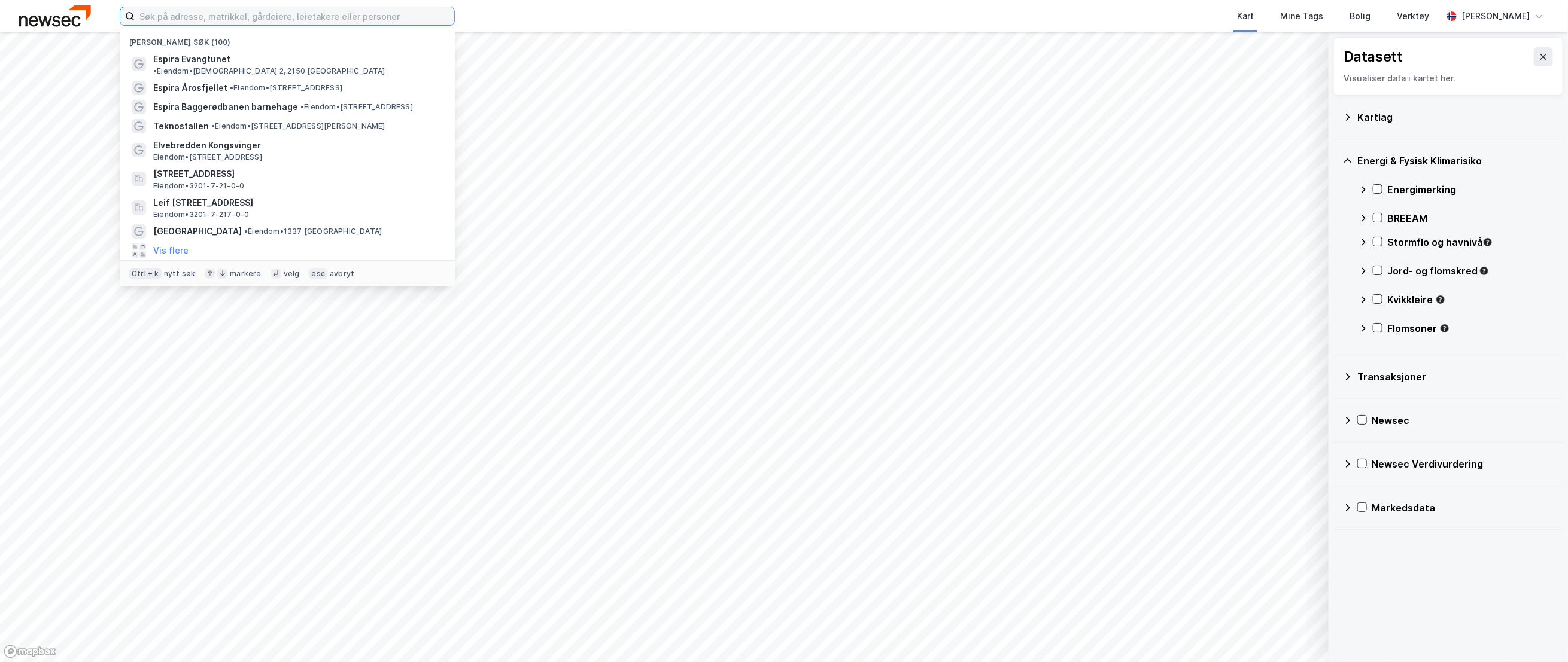
paste input "espira evangtunet"
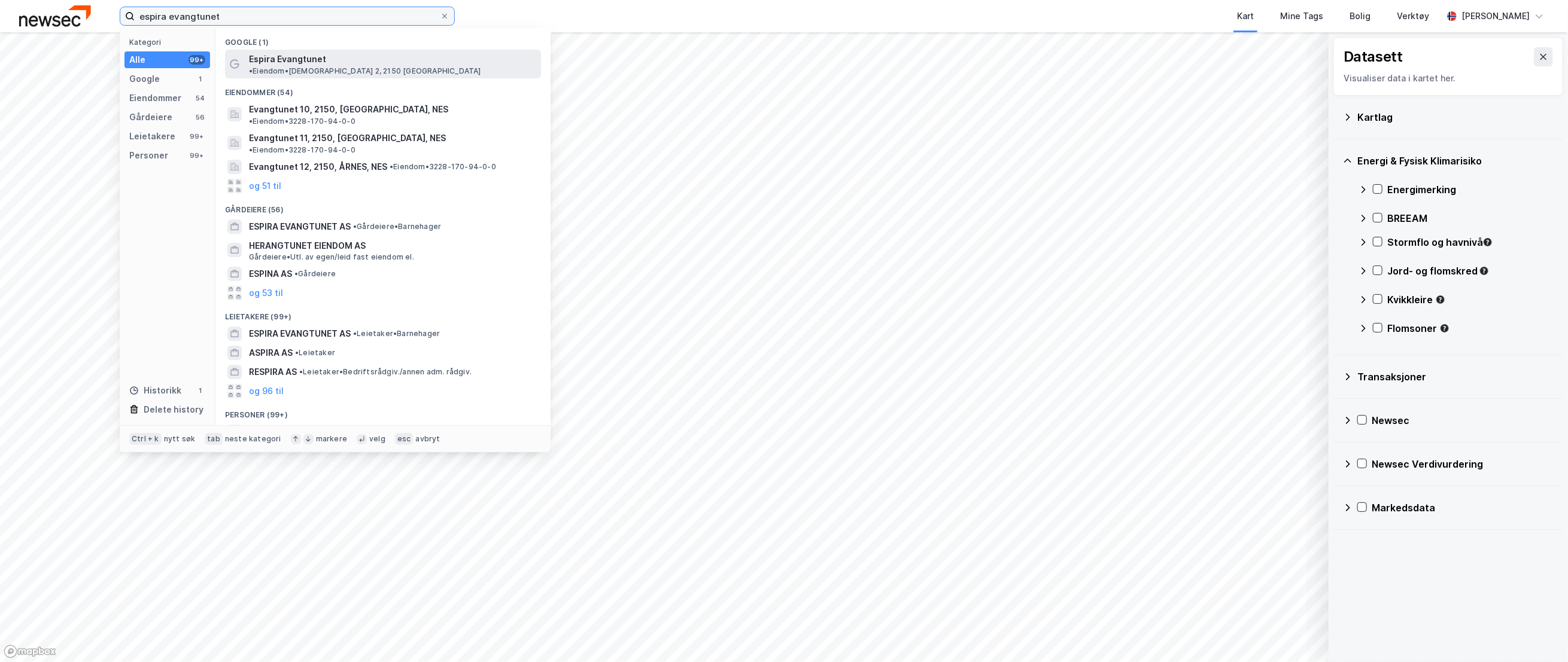
type input "espira evangtunet"
click at [278, 57] on span "Espira Evangtunet" at bounding box center [287, 59] width 77 height 14
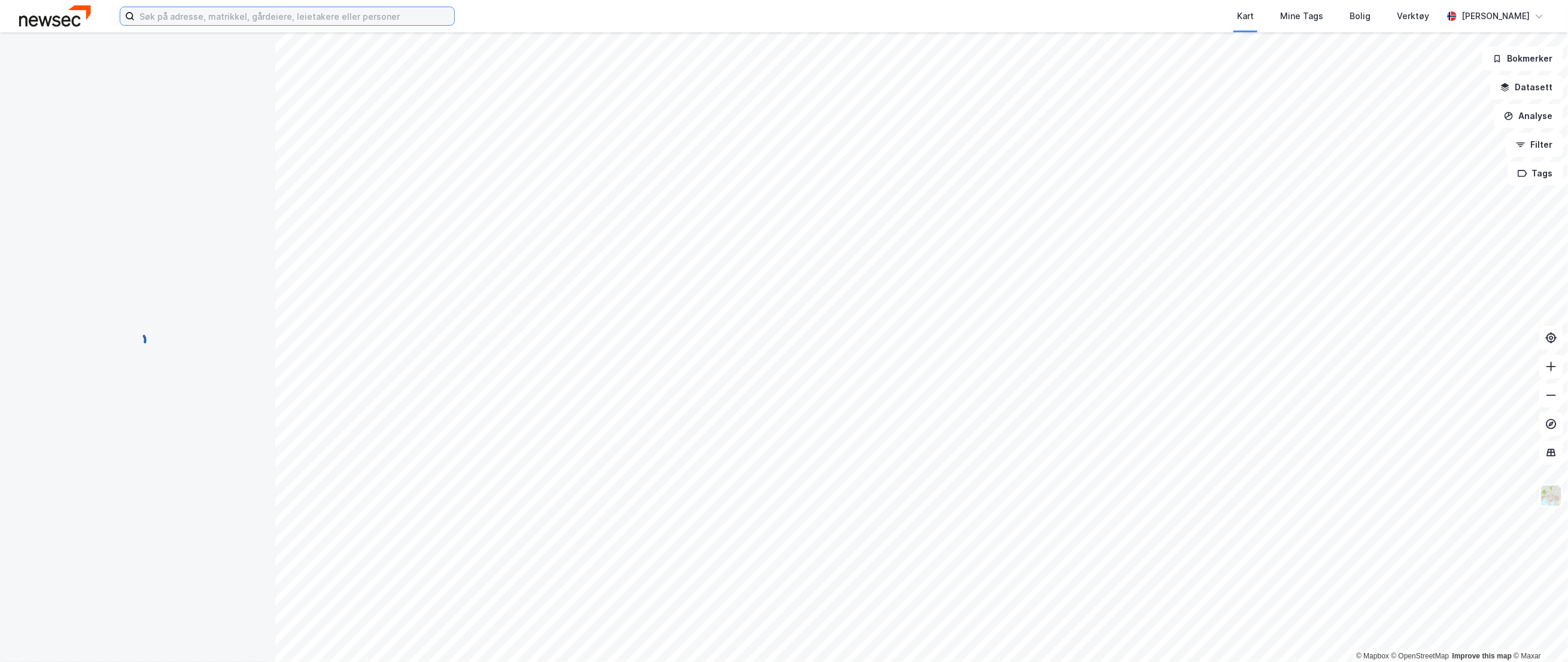
click at [176, 23] on input at bounding box center [294, 16] width 319 height 18
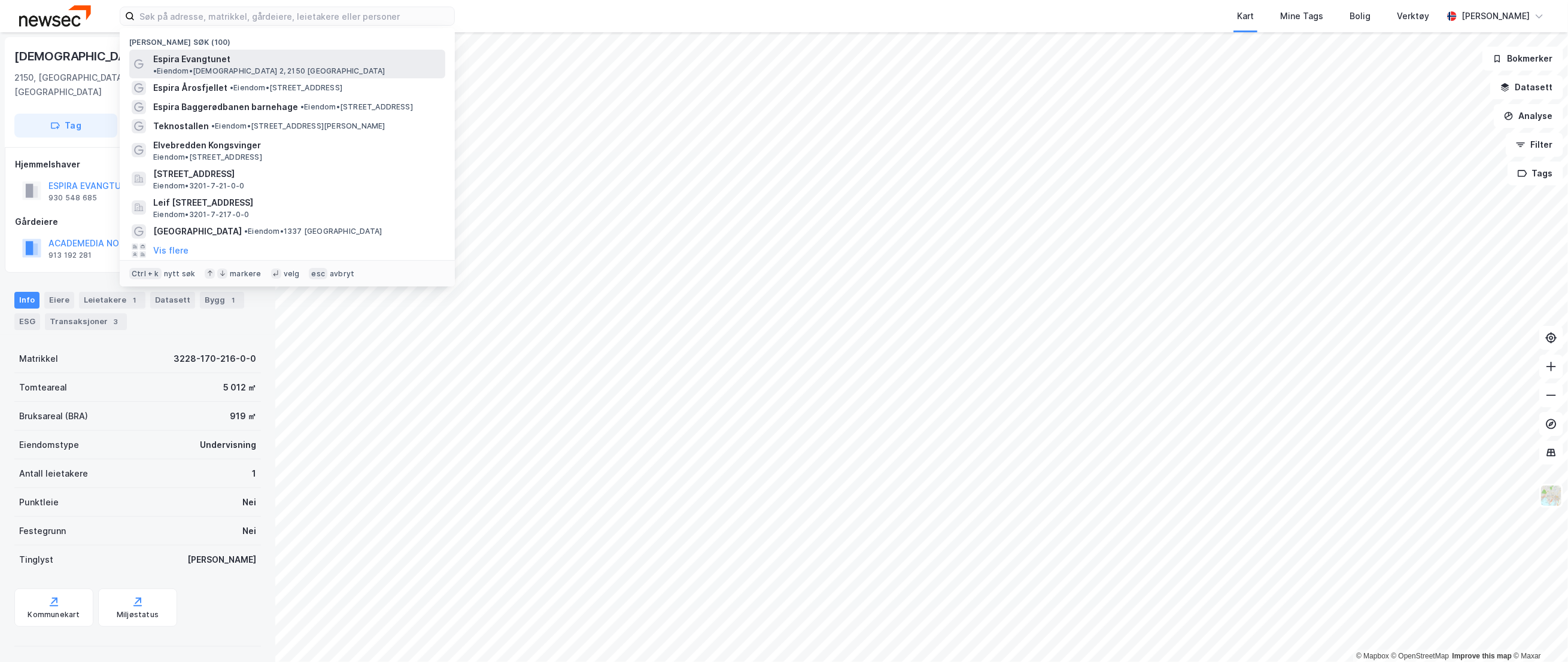
click at [157, 67] on span "•" at bounding box center [154, 71] width 4 height 9
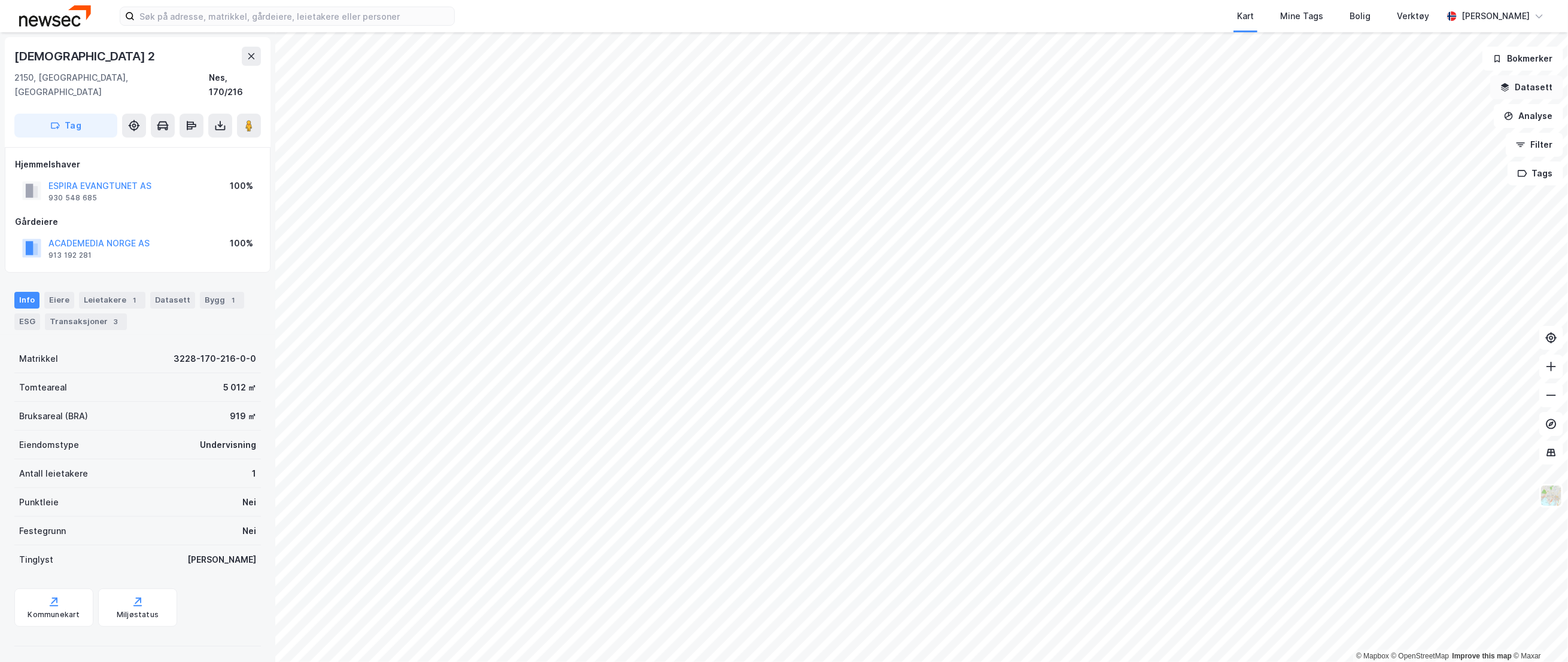
click at [1529, 87] on button "Datasett" at bounding box center [1526, 87] width 73 height 24
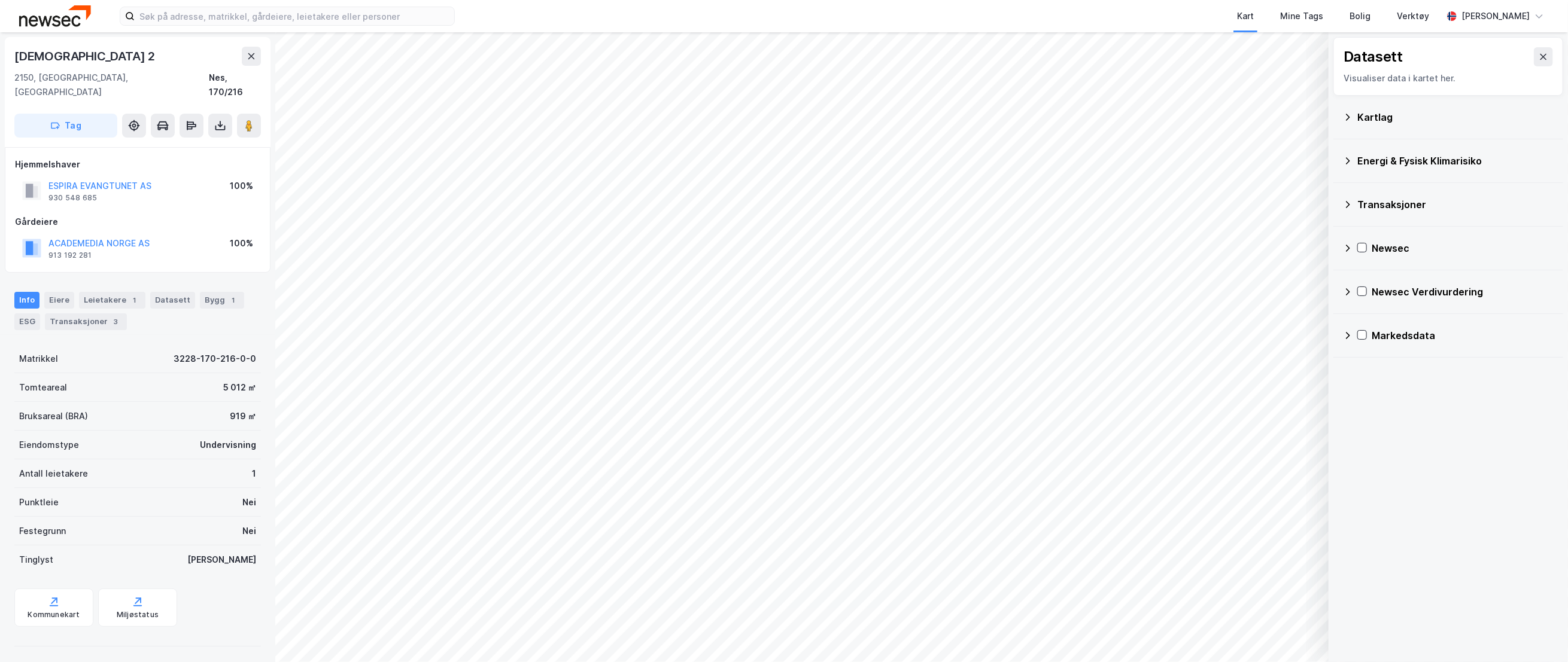
click at [1350, 158] on icon at bounding box center [1348, 161] width 10 height 10
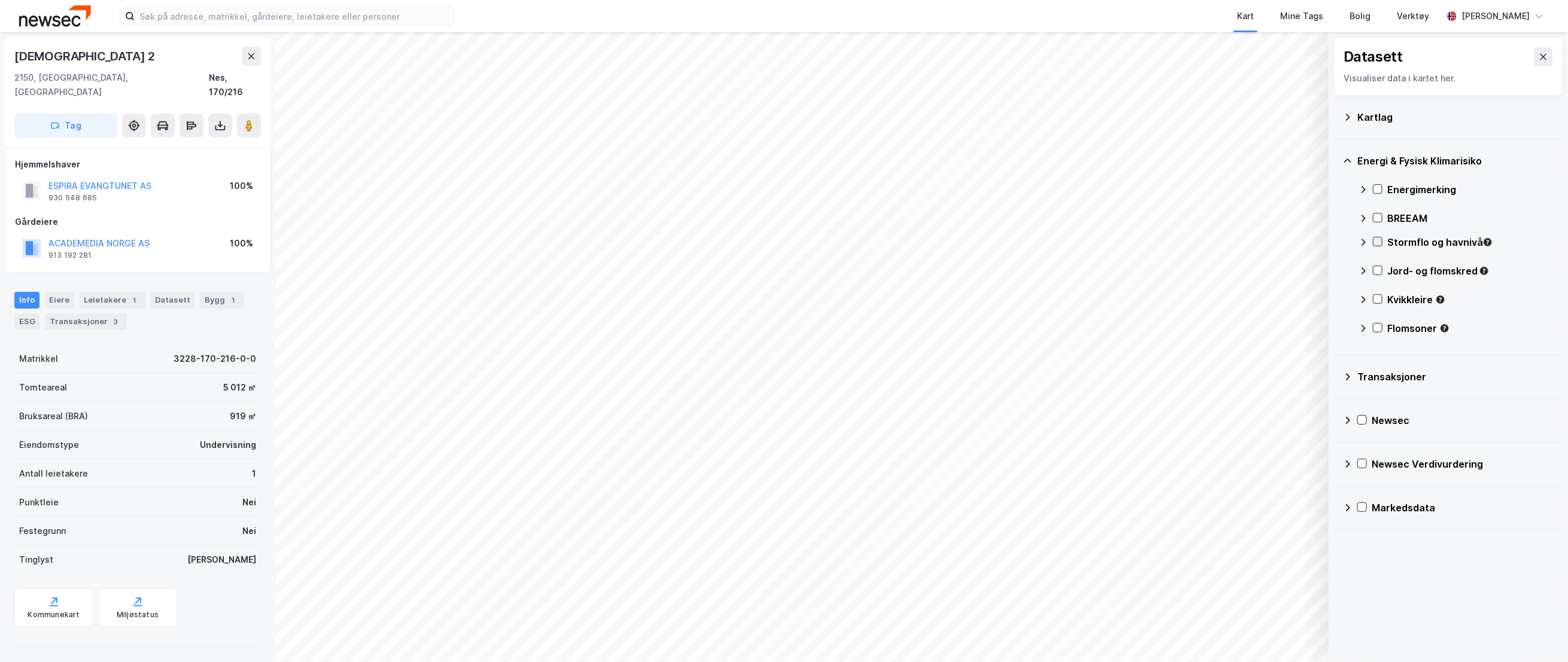
click at [1379, 241] on icon at bounding box center [1377, 241] width 8 height 8
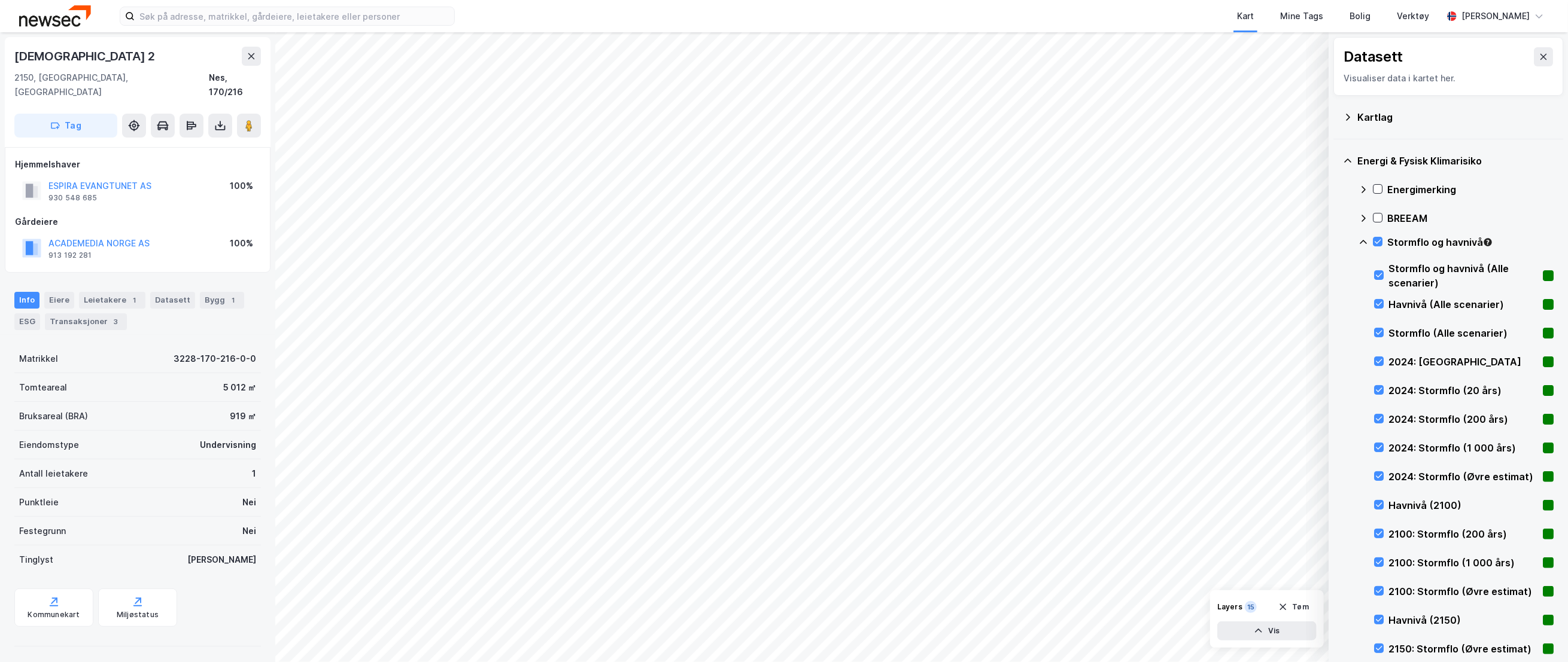
click at [1377, 269] on div "Stormflo og havnivå (Alle scenarier)" at bounding box center [1463, 275] width 179 height 29
click at [1377, 271] on icon at bounding box center [1379, 275] width 8 height 8
click at [1369, 243] on div "Stormflo og havnivå" at bounding box center [1455, 247] width 195 height 29
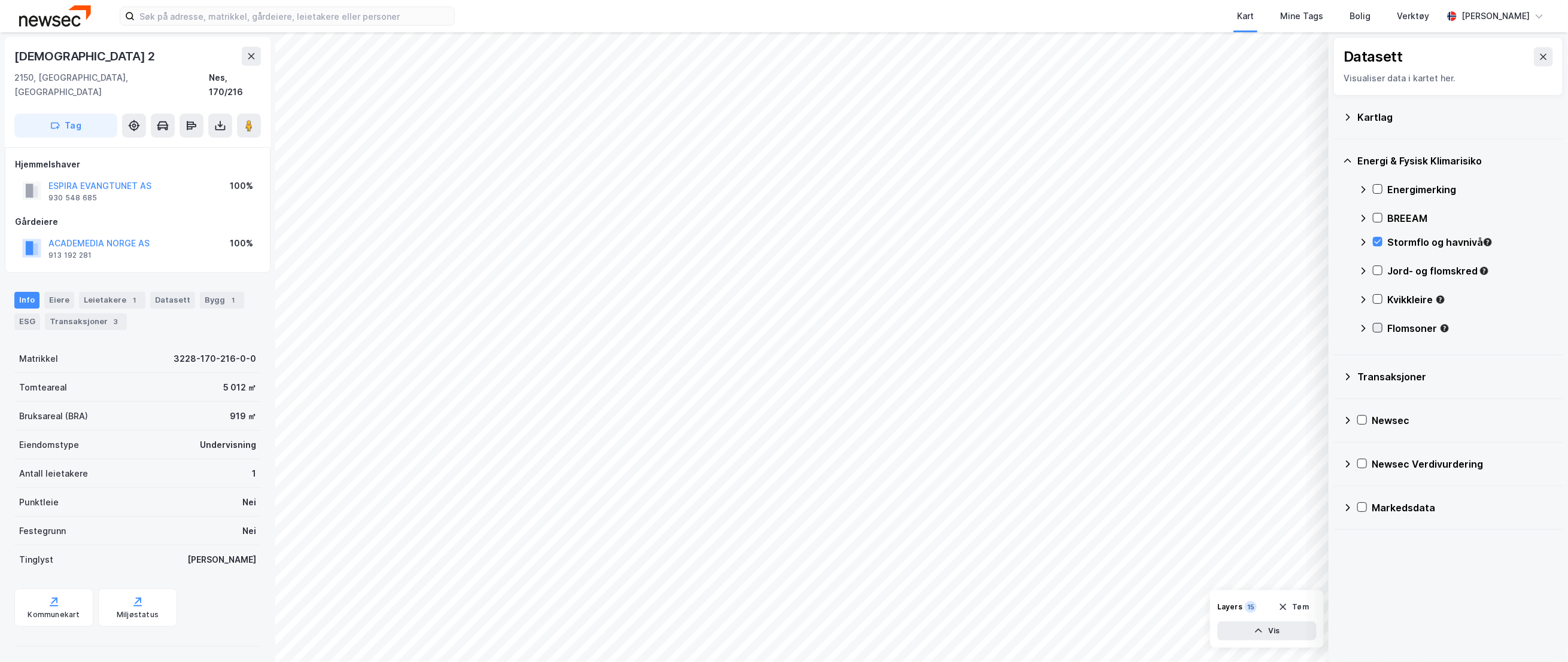
click at [1378, 326] on icon at bounding box center [1377, 328] width 8 height 8
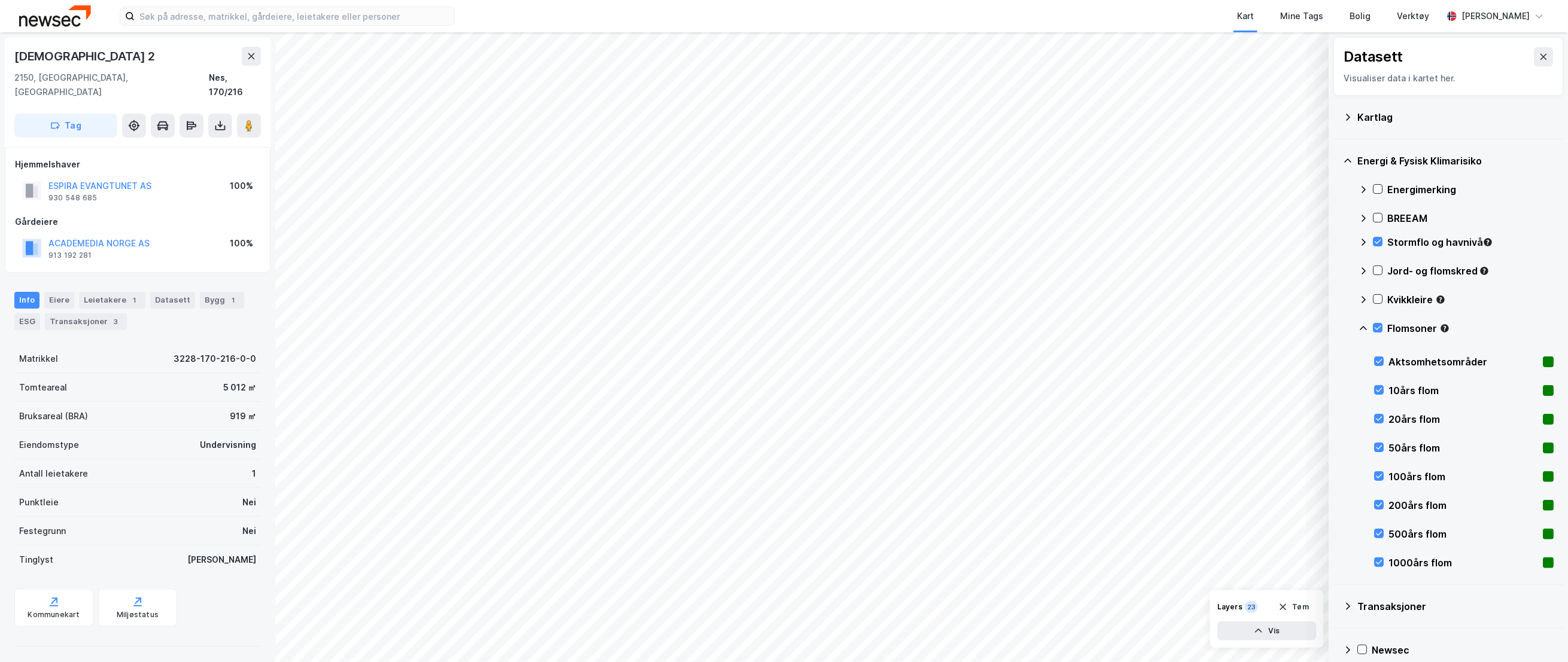
click at [1379, 299] on icon at bounding box center [1377, 299] width 8 height 8
click at [1382, 273] on icon at bounding box center [1377, 270] width 8 height 8
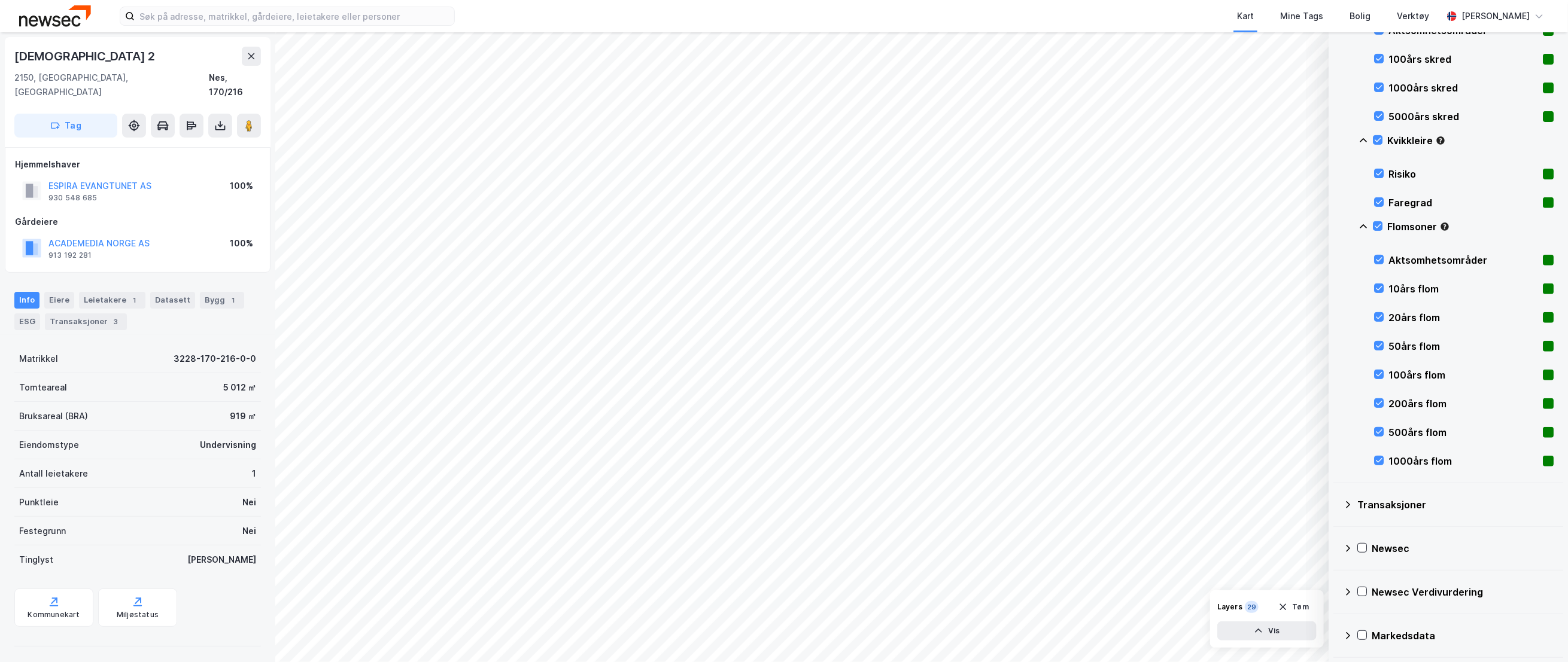
scroll to position [207, 0]
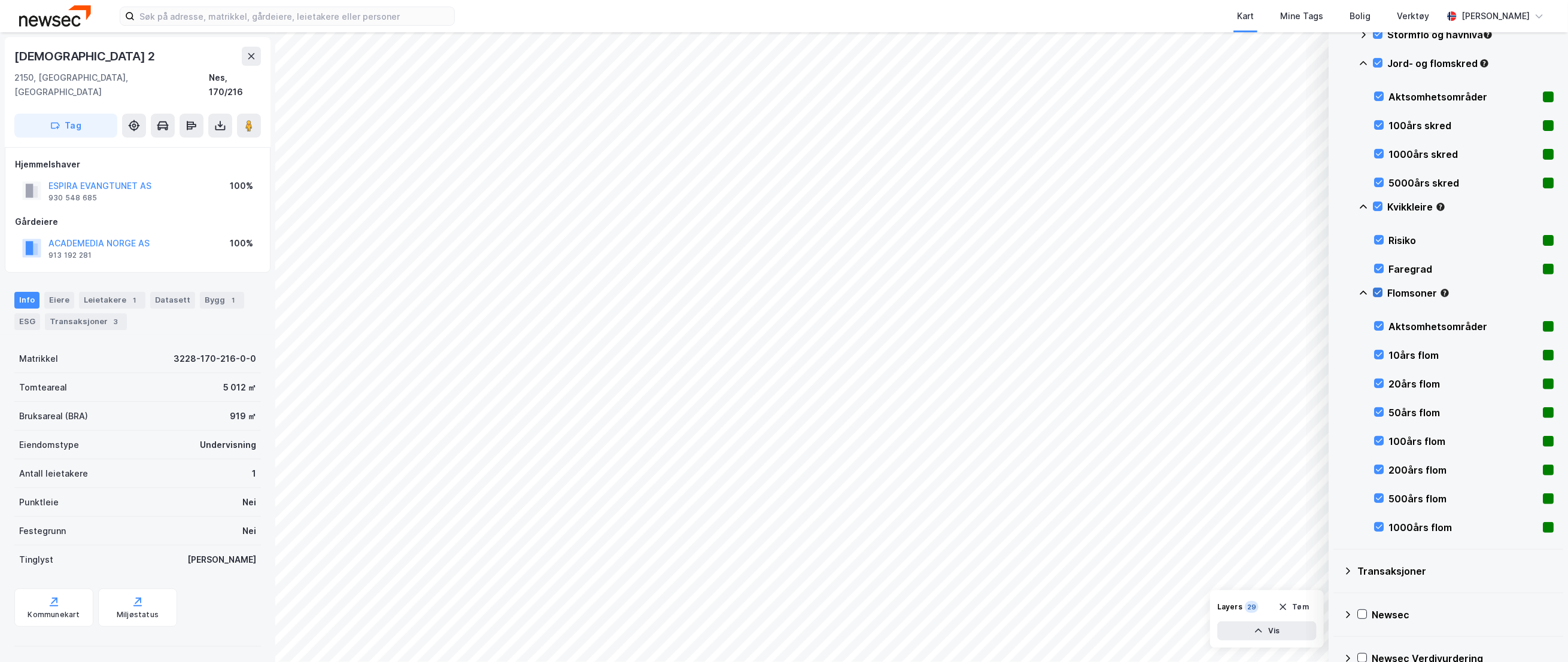
click at [1377, 291] on icon at bounding box center [1377, 292] width 8 height 8
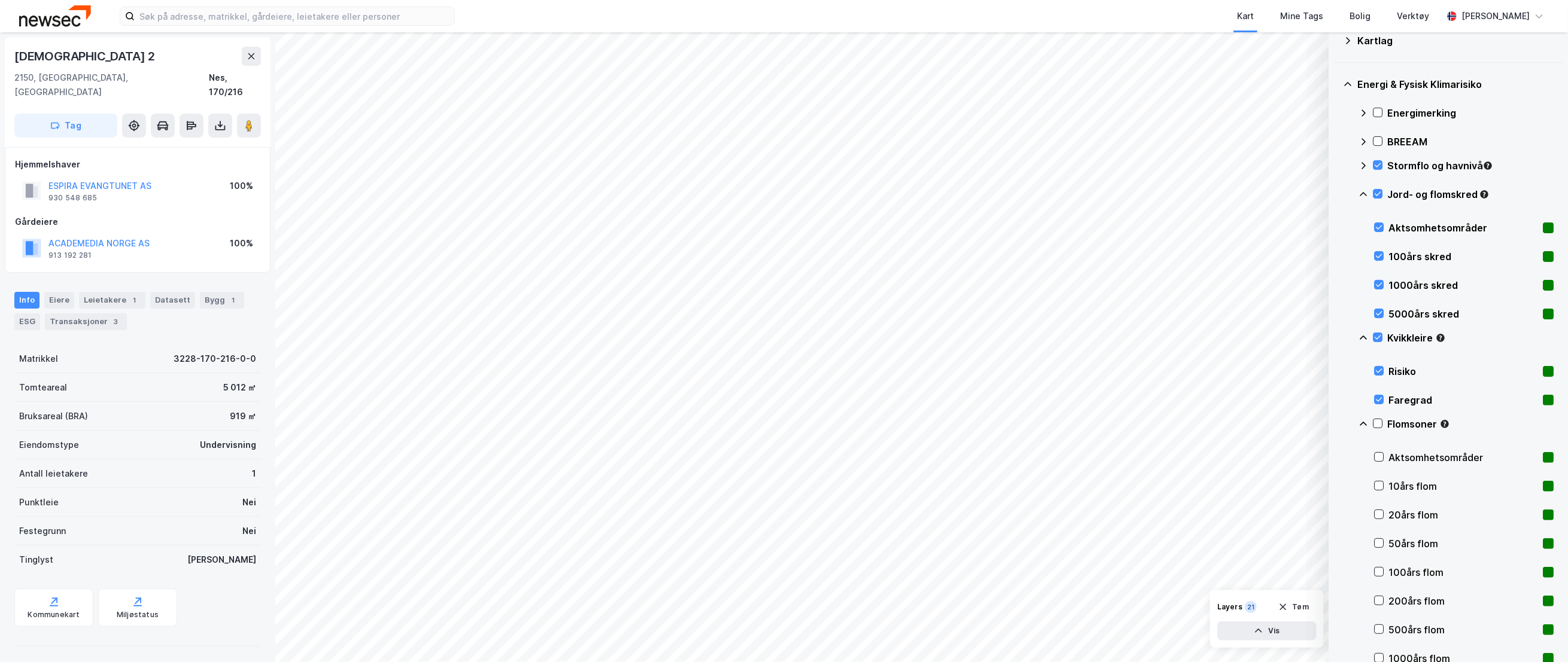
scroll to position [75, 0]
click at [1377, 194] on icon at bounding box center [1377, 195] width 8 height 8
click at [1377, 169] on icon at bounding box center [1377, 167] width 8 height 8
click at [1364, 194] on icon at bounding box center [1363, 196] width 10 height 10
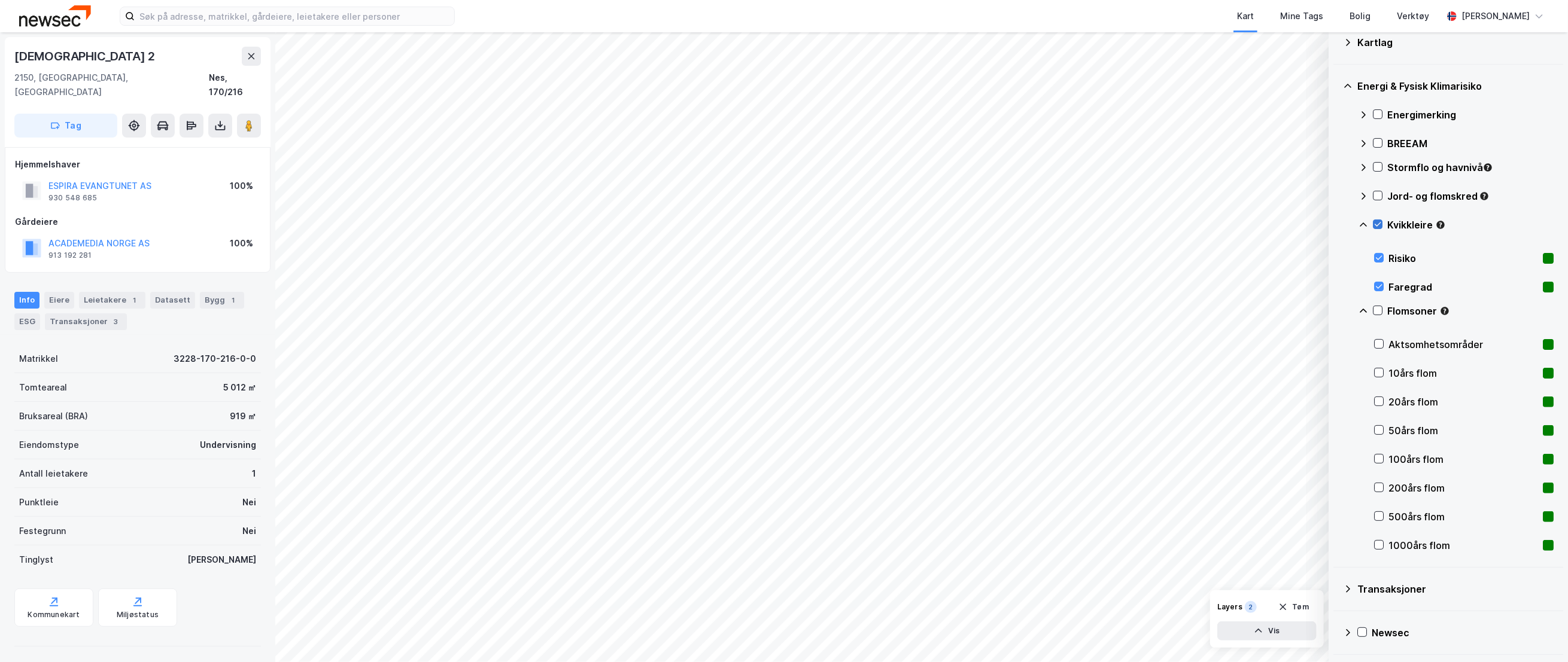
click at [1375, 224] on icon at bounding box center [1377, 224] width 8 height 8
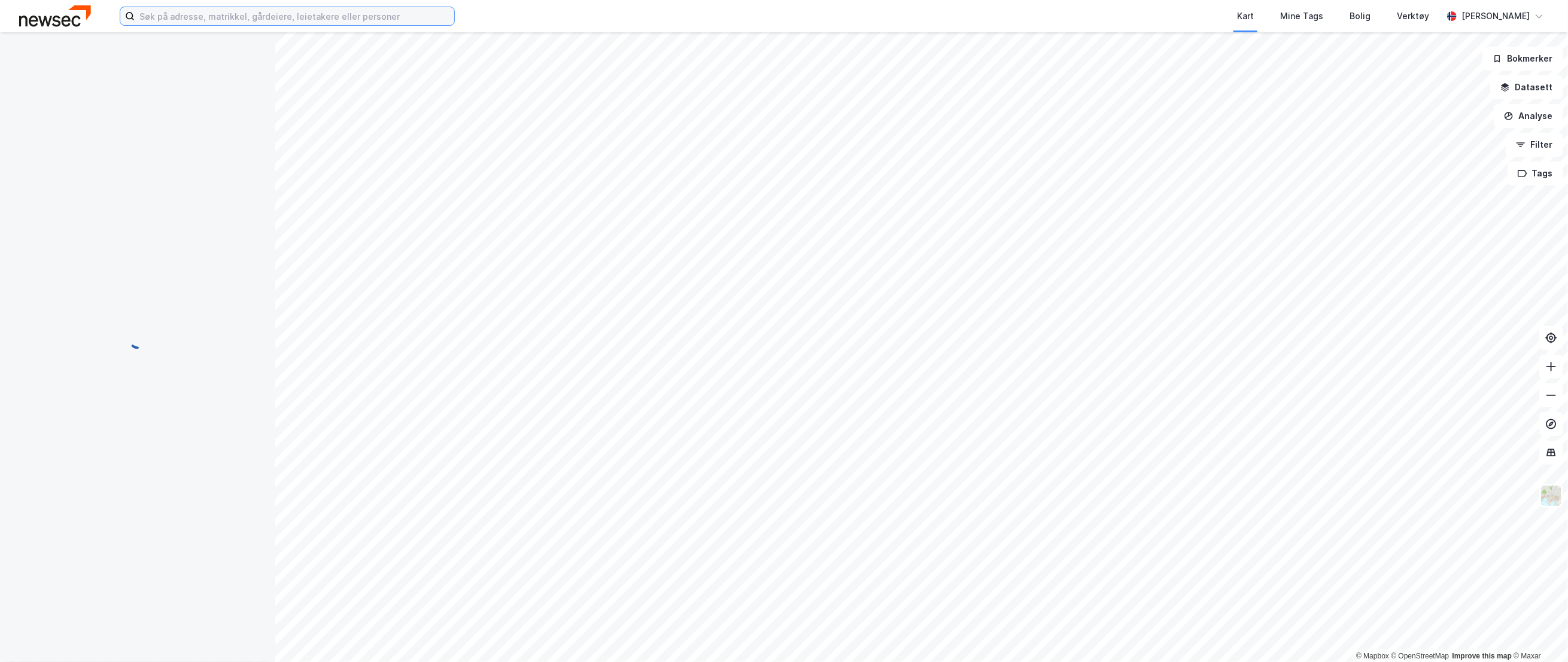
click at [155, 13] on input at bounding box center [294, 16] width 319 height 18
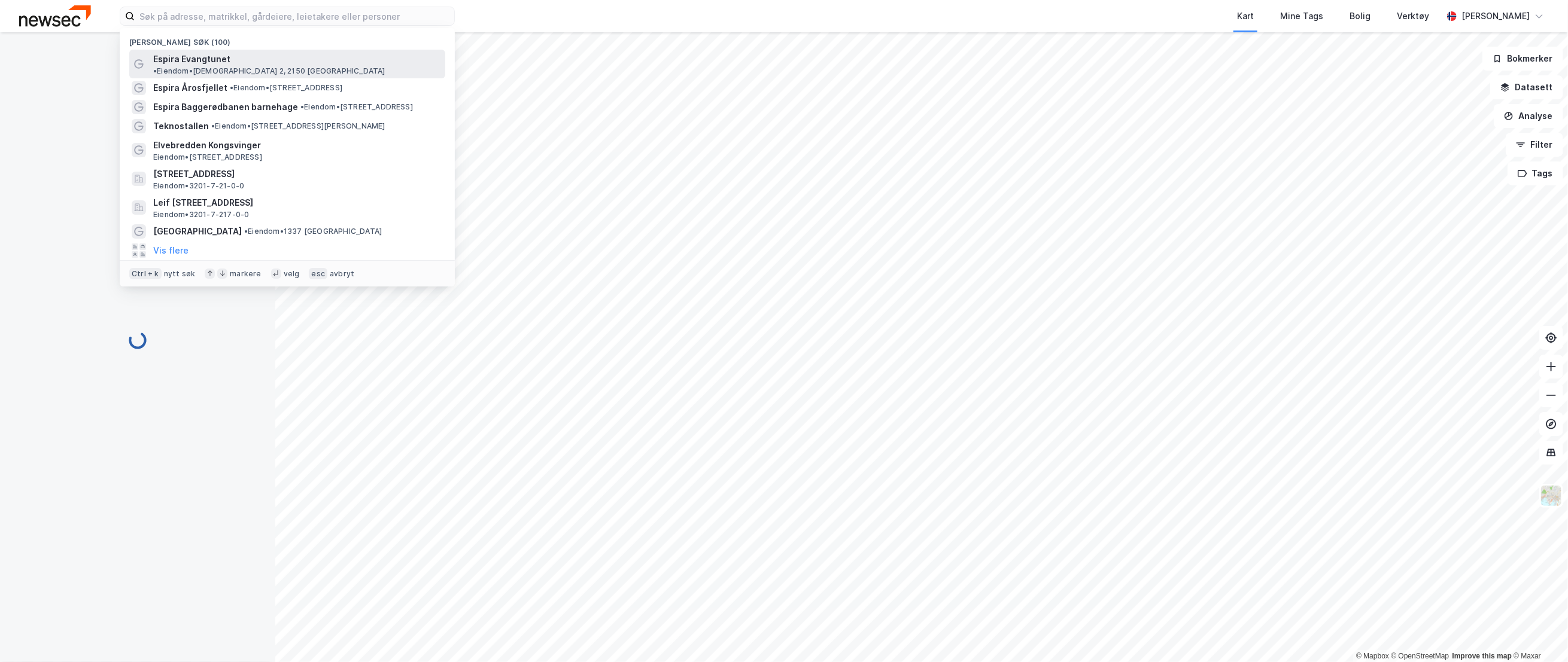
click at [221, 60] on span "Espira Evangtunet" at bounding box center [191, 59] width 77 height 14
click at [229, 15] on input at bounding box center [294, 16] width 319 height 18
click at [262, 67] on span "• Eiendom • Evangjordet 2, 2150 Årnes" at bounding box center [269, 72] width 232 height 10
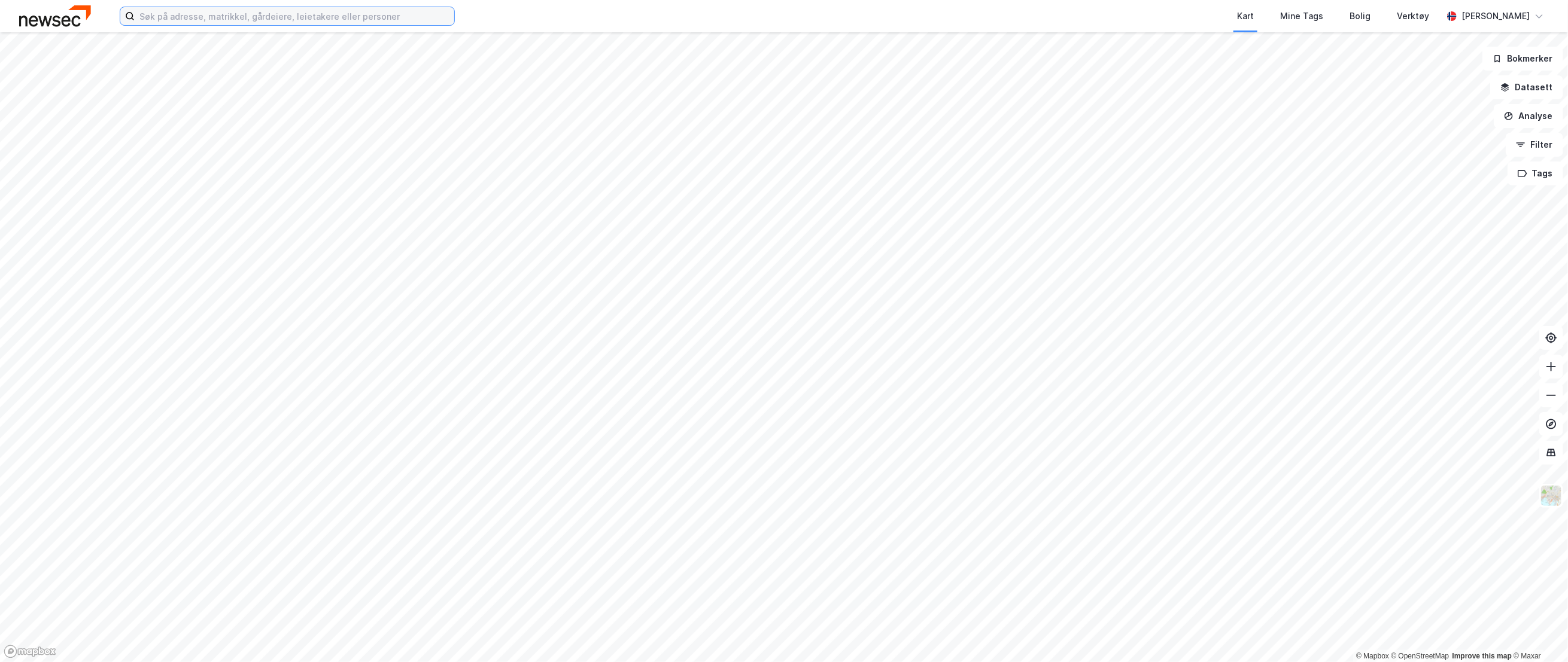
click at [248, 21] on input at bounding box center [294, 16] width 319 height 18
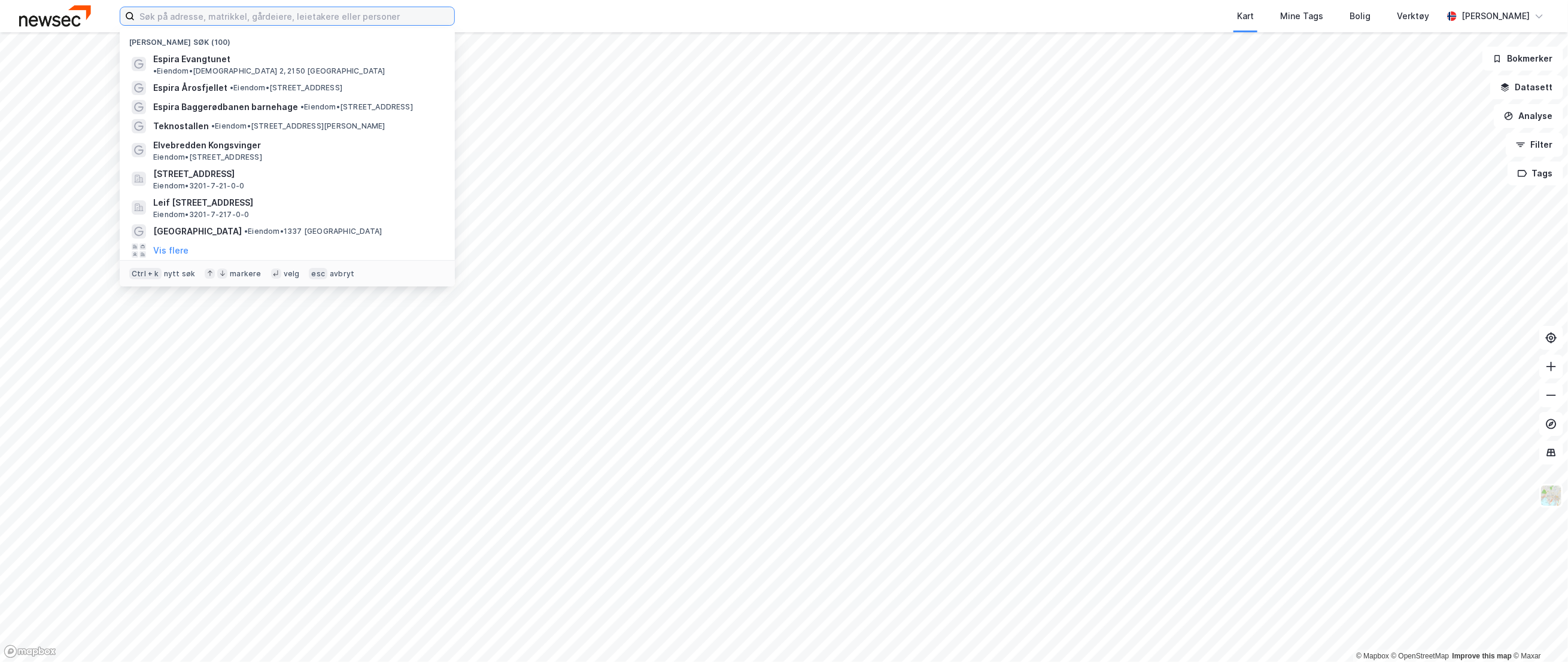
paste input "espira evangtunet"
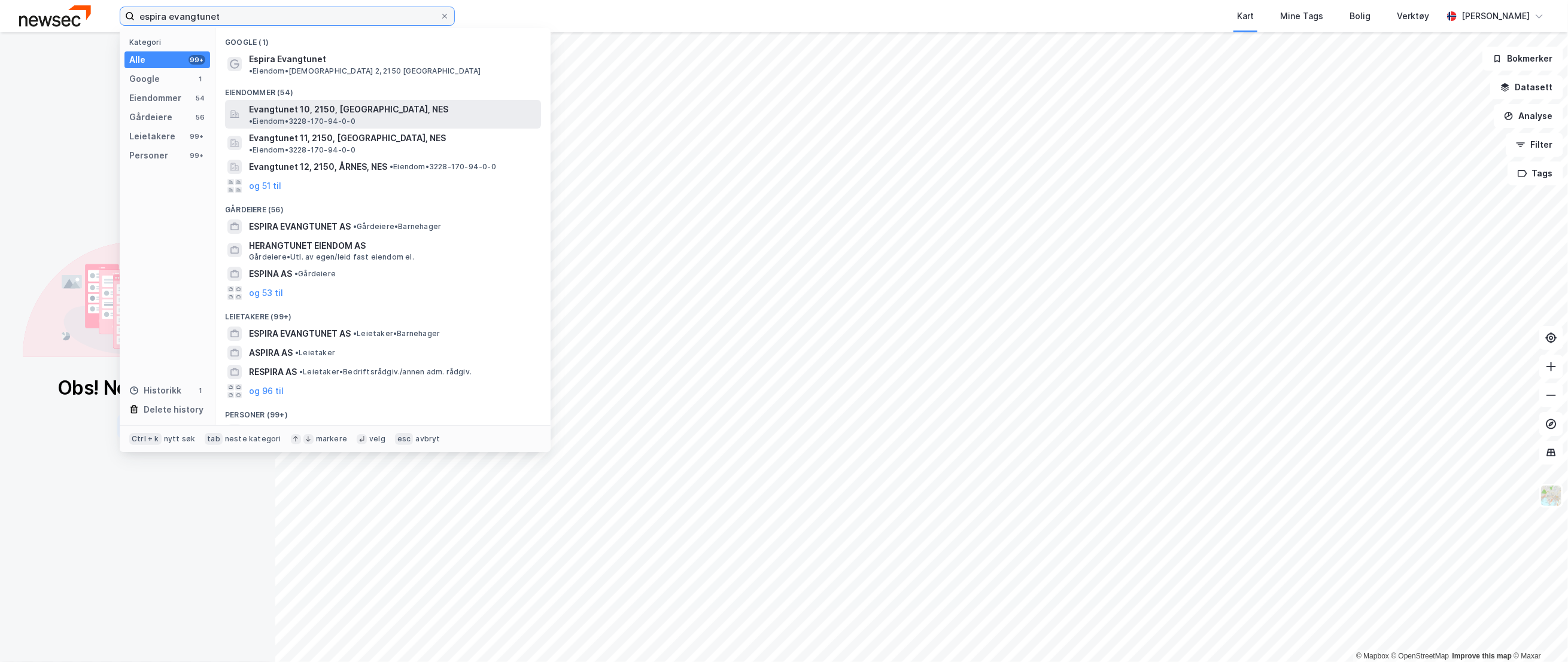
type input "espira evangtunet"
click at [307, 102] on span "Evangtunet 10, 2150, ÅRNES, NES" at bounding box center [348, 109] width 199 height 14
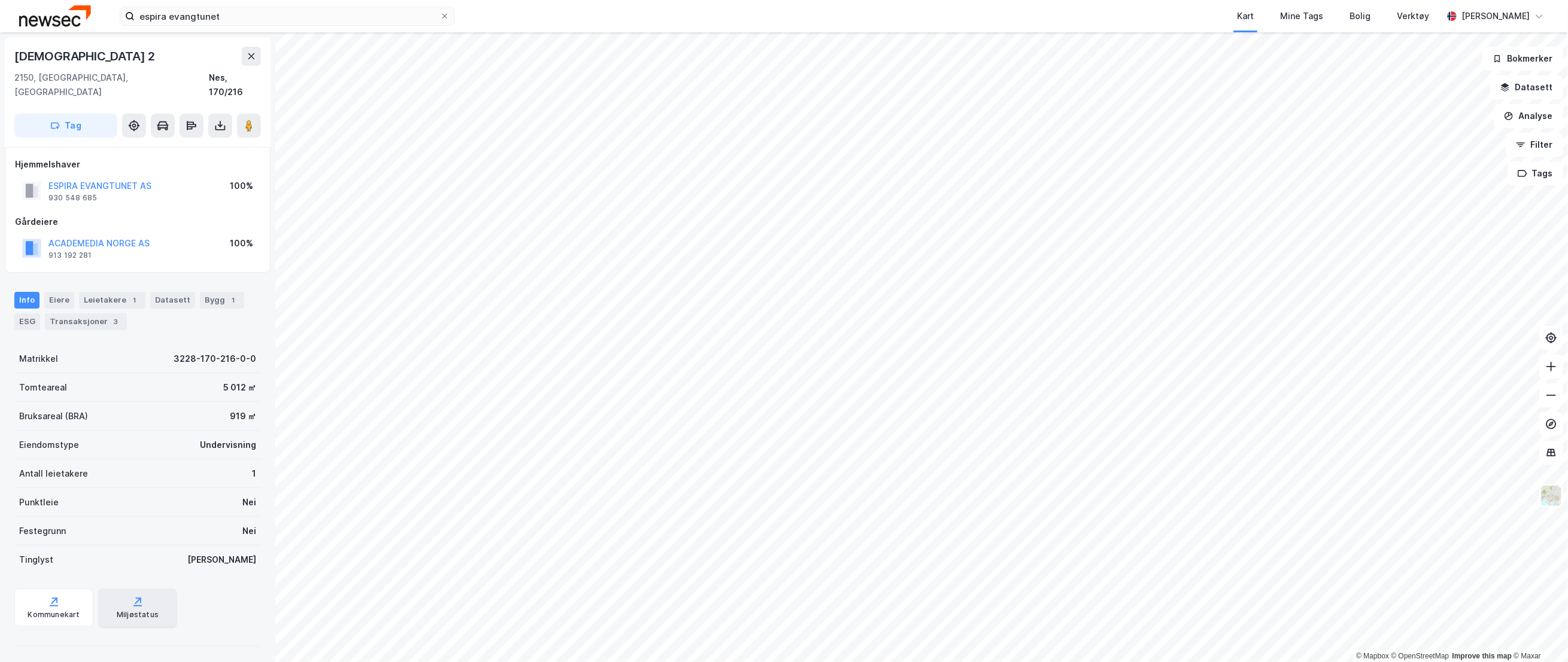
click at [138, 595] on icon at bounding box center [137, 601] width 12 height 12
click at [31, 314] on div "ESG" at bounding box center [27, 322] width 25 height 17
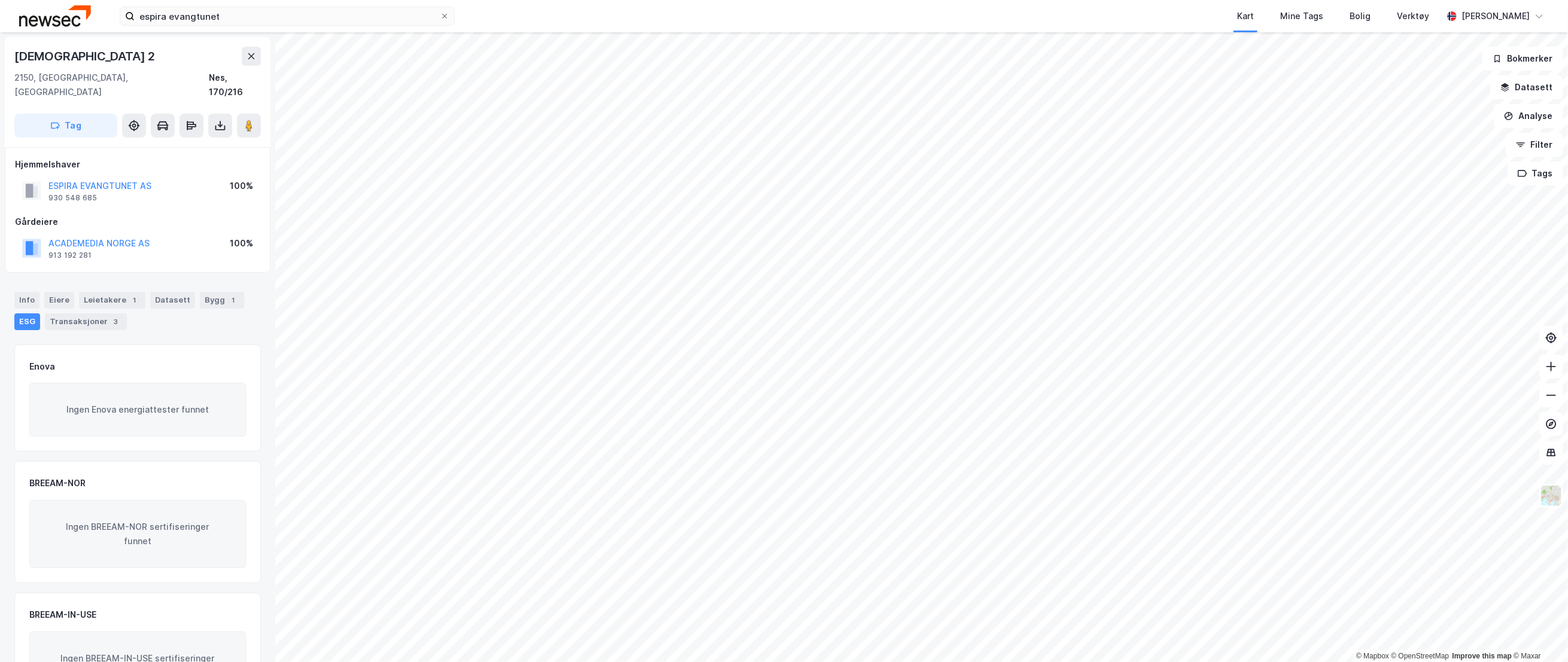
drag, startPoint x: 124, startPoint y: 337, endPoint x: 125, endPoint y: 329, distance: 8.1
click at [124, 345] on div "Enova Ingen Enova energiattester funnet" at bounding box center [137, 399] width 246 height 108
